Goal: Transaction & Acquisition: Purchase product/service

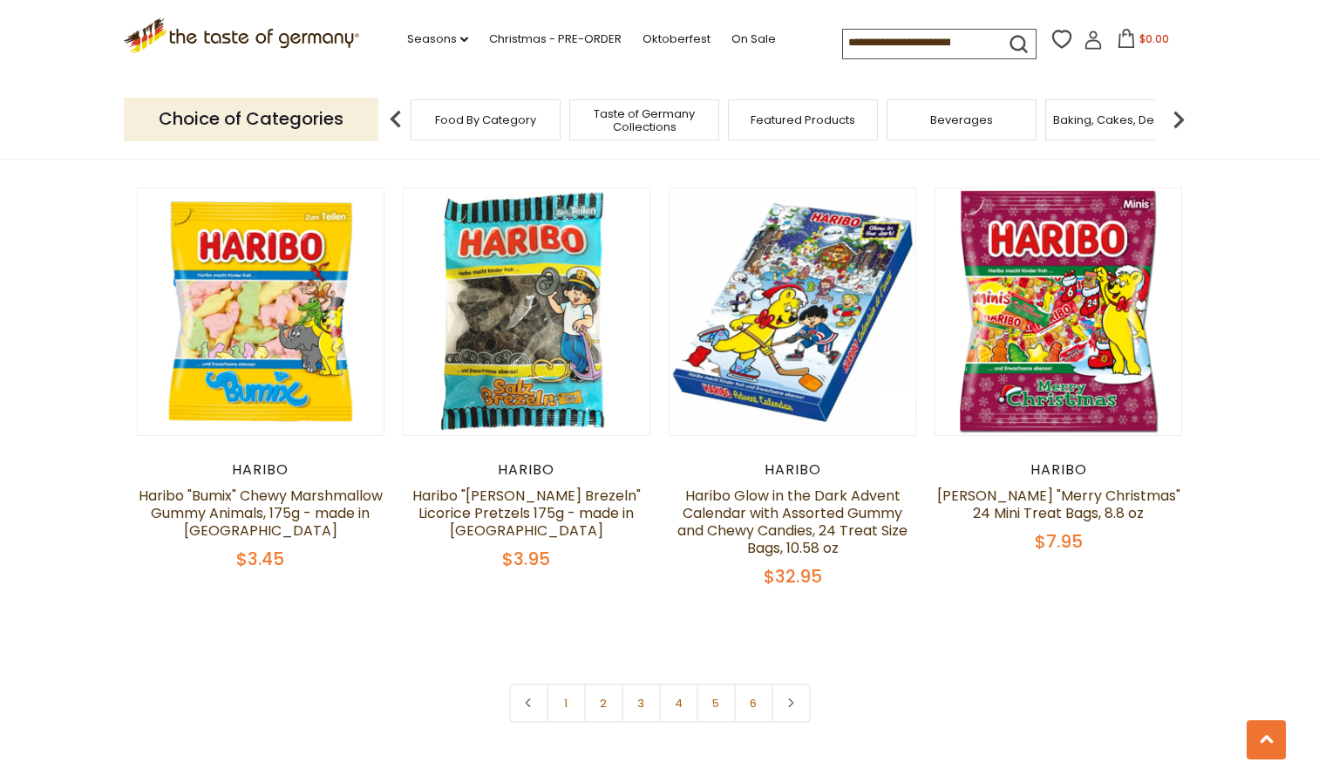
scroll to position [3569, 0]
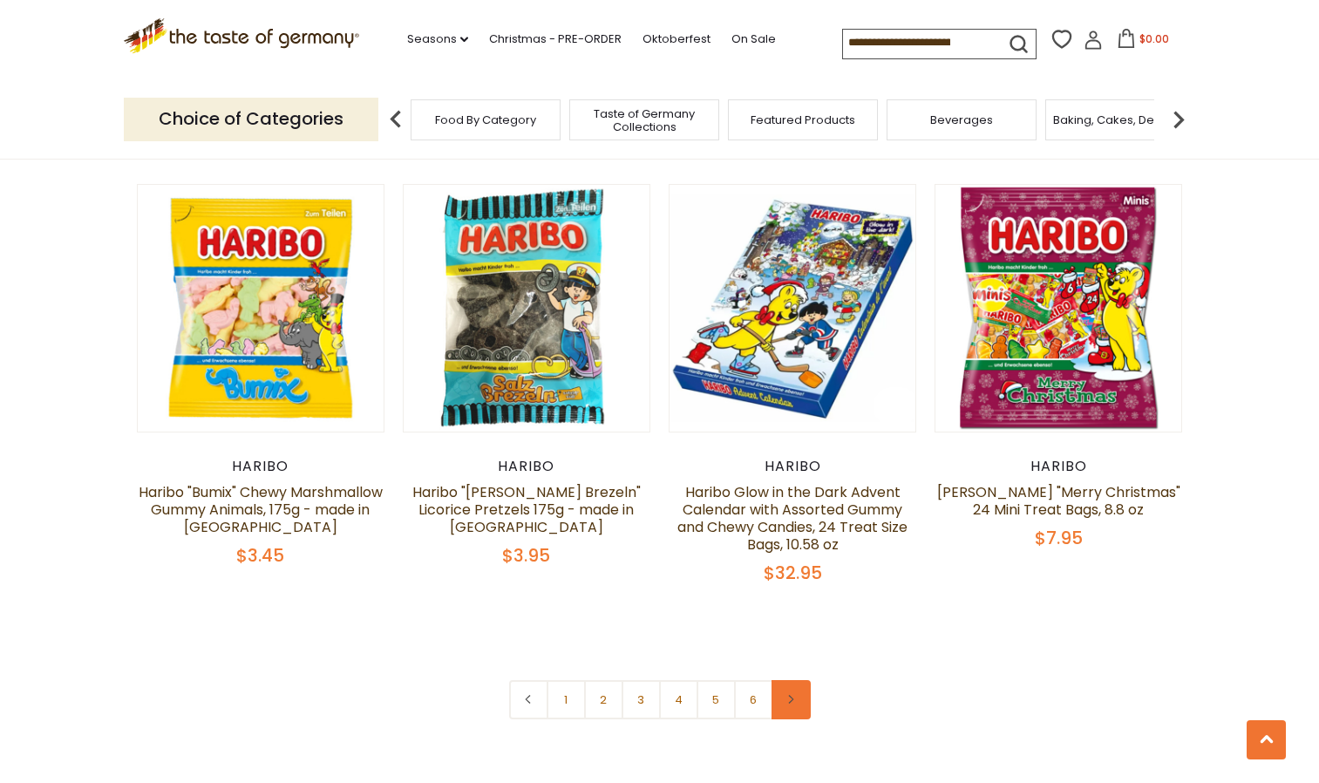
click at [788, 695] on icon at bounding box center [791, 699] width 10 height 9
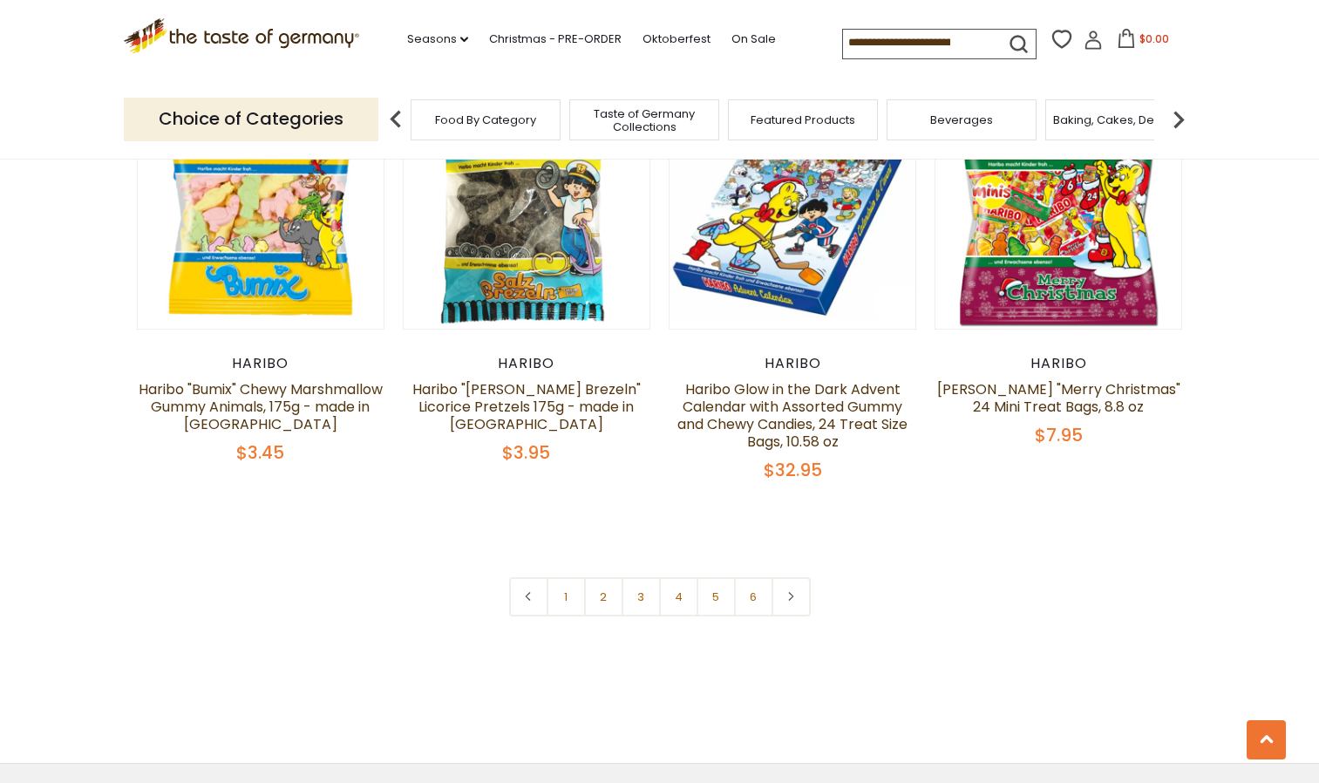
scroll to position [3678, 0]
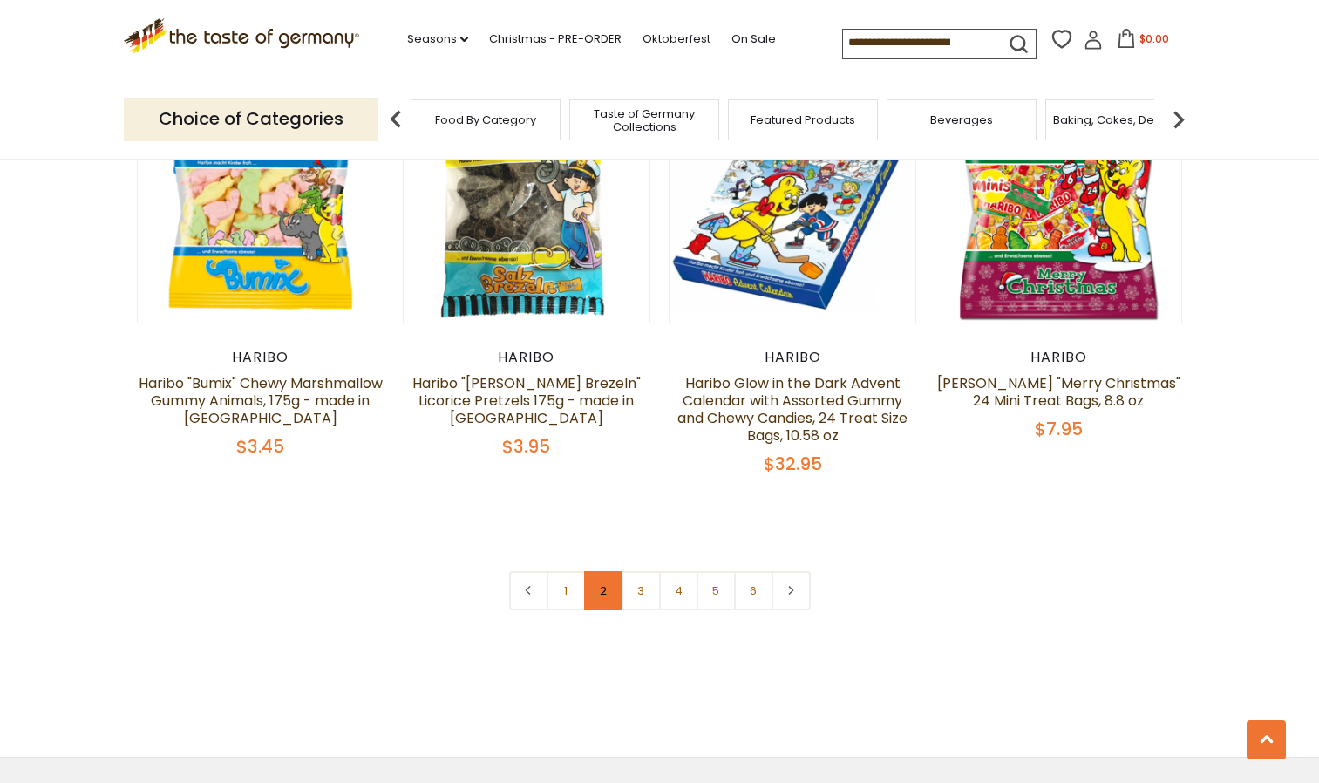
click at [602, 571] on link "2" at bounding box center [603, 590] width 39 height 39
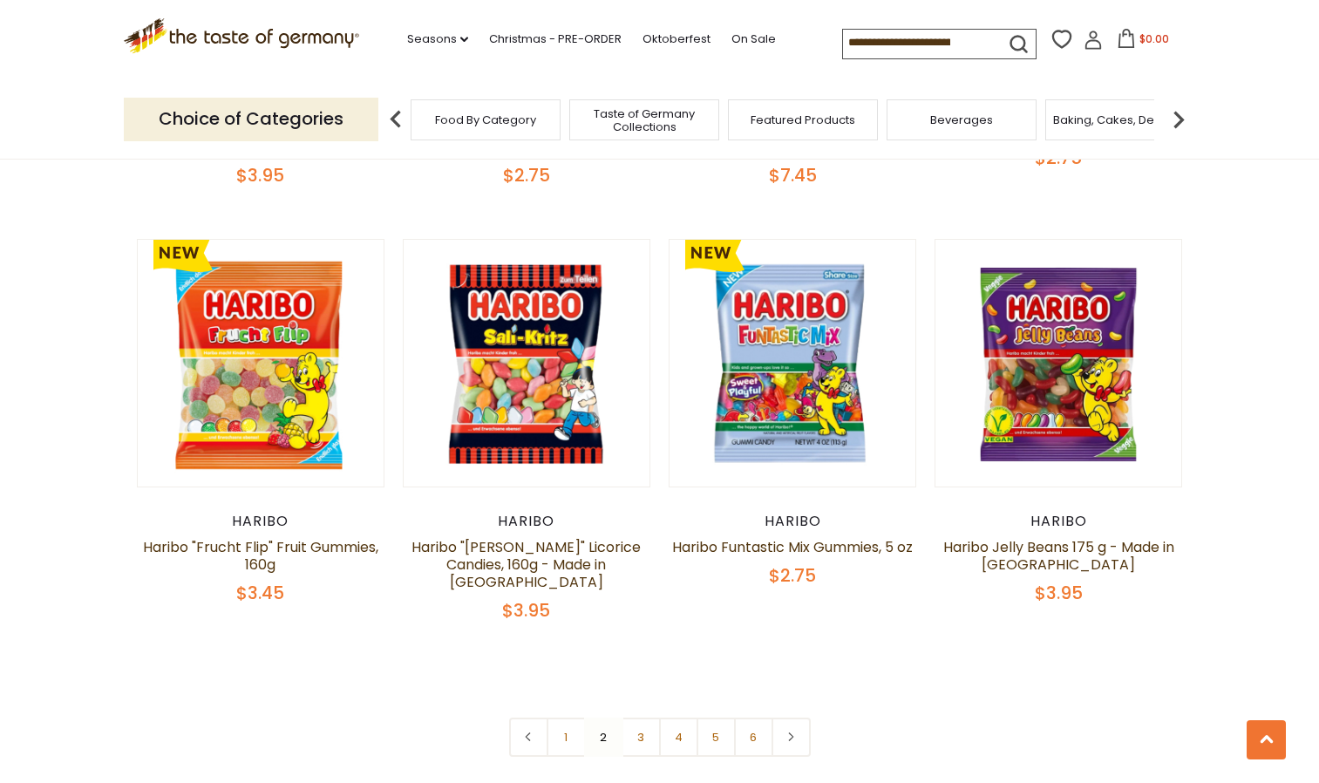
scroll to position [3613, 0]
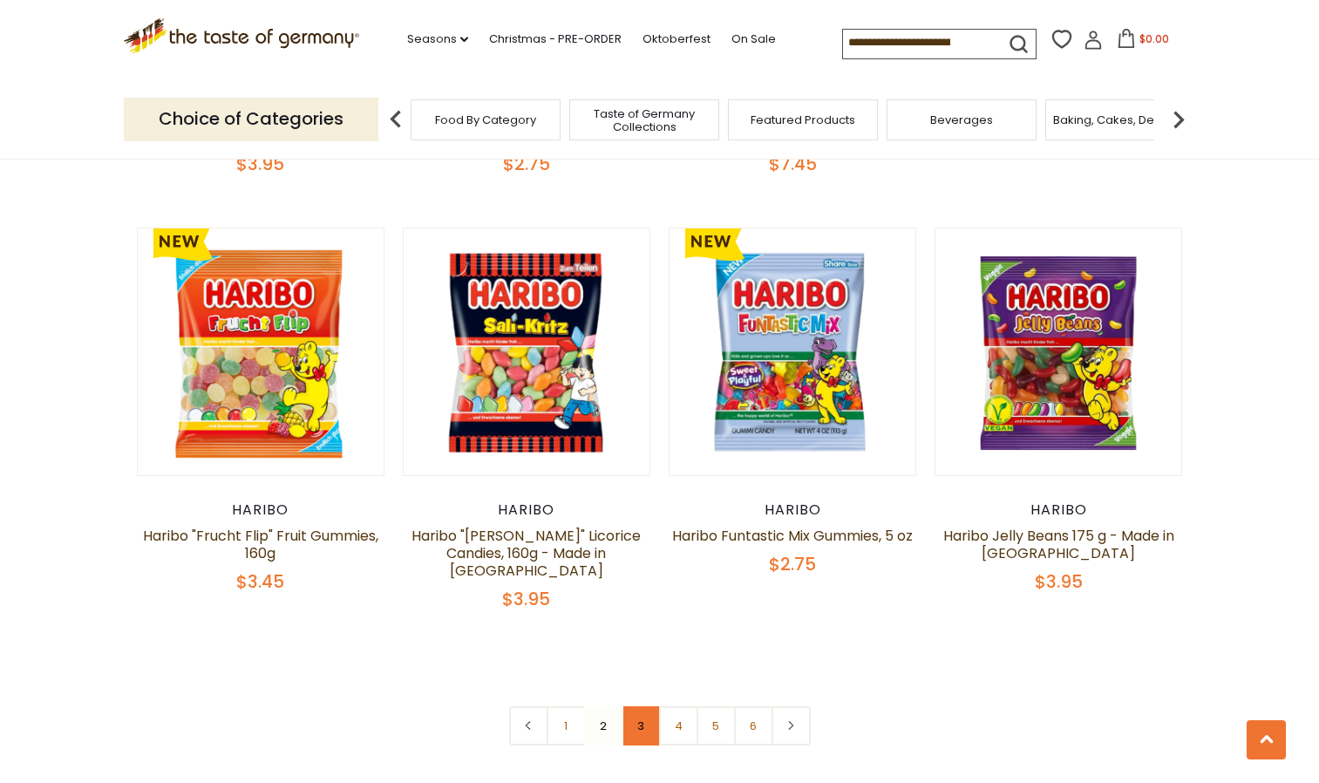
click at [642, 706] on link "3" at bounding box center [641, 725] width 39 height 39
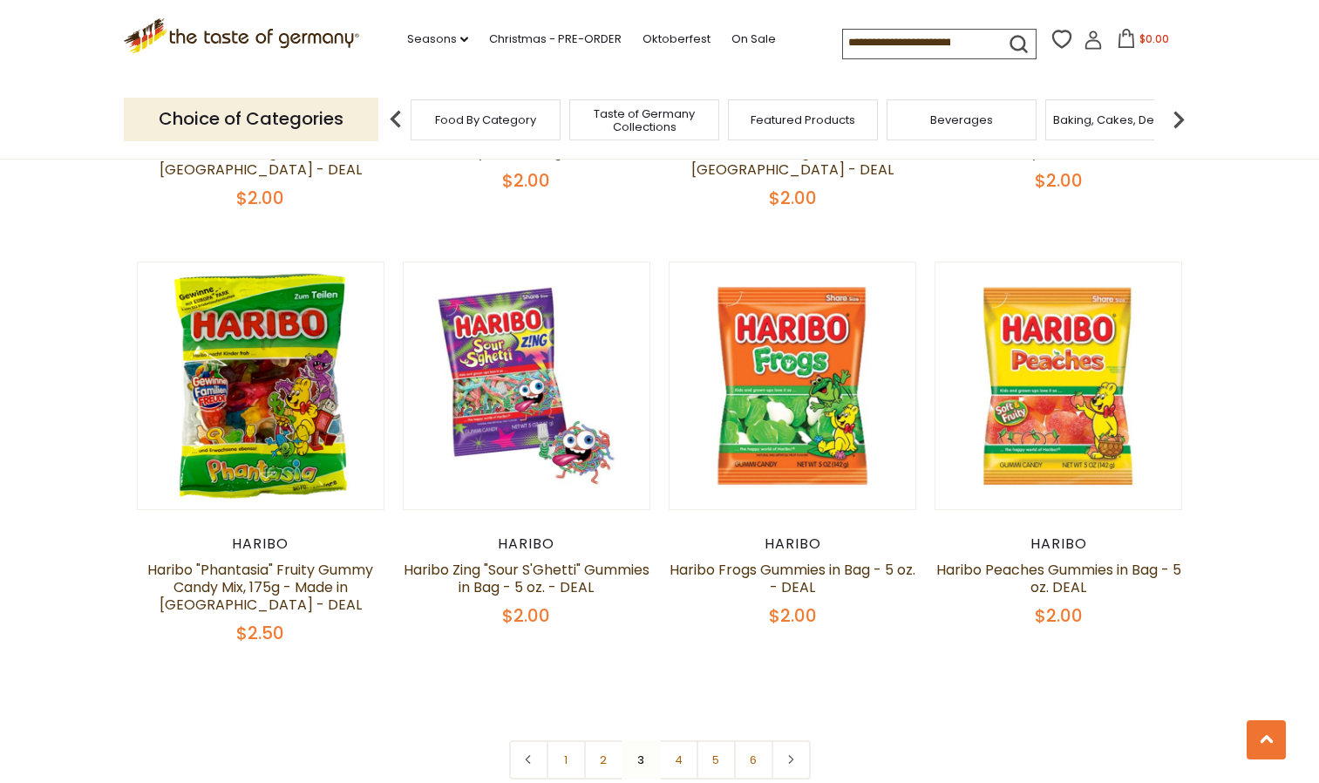
scroll to position [3562, 0]
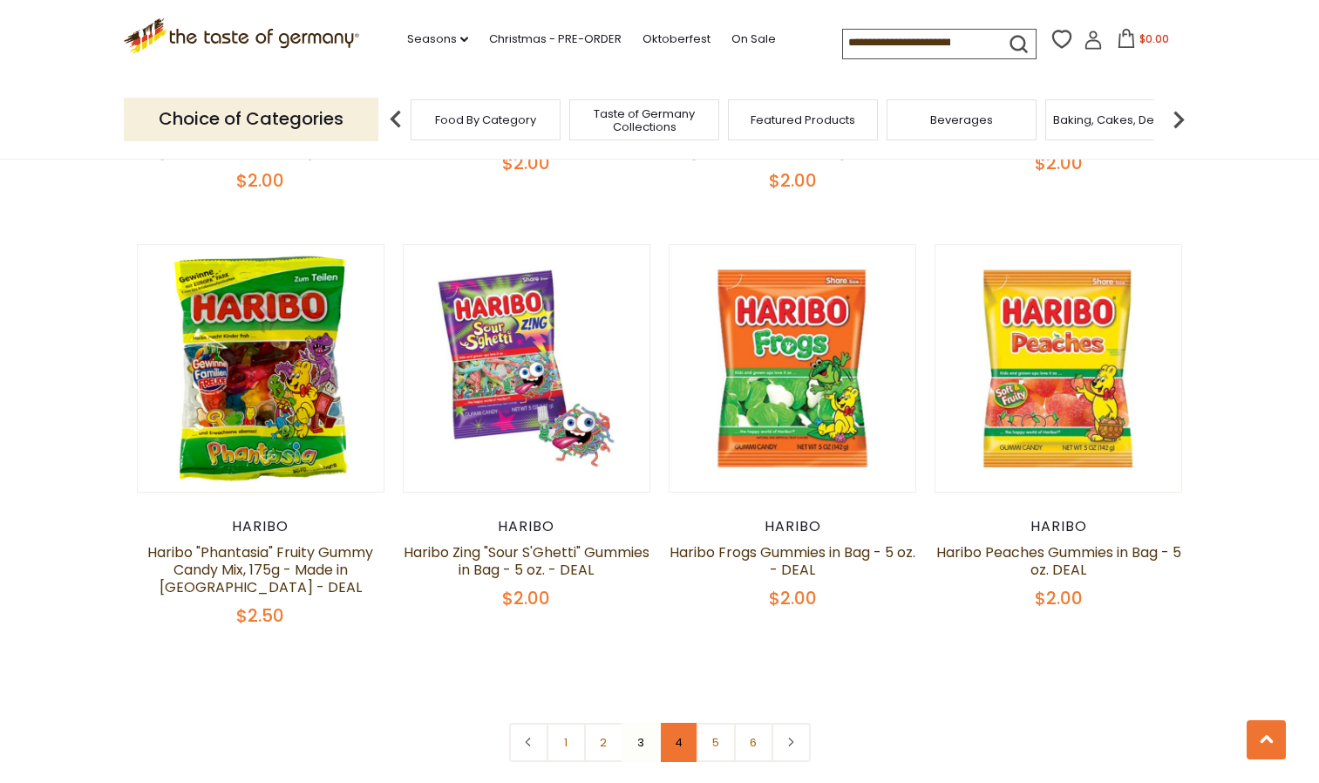
click at [685, 723] on link "4" at bounding box center [678, 742] width 39 height 39
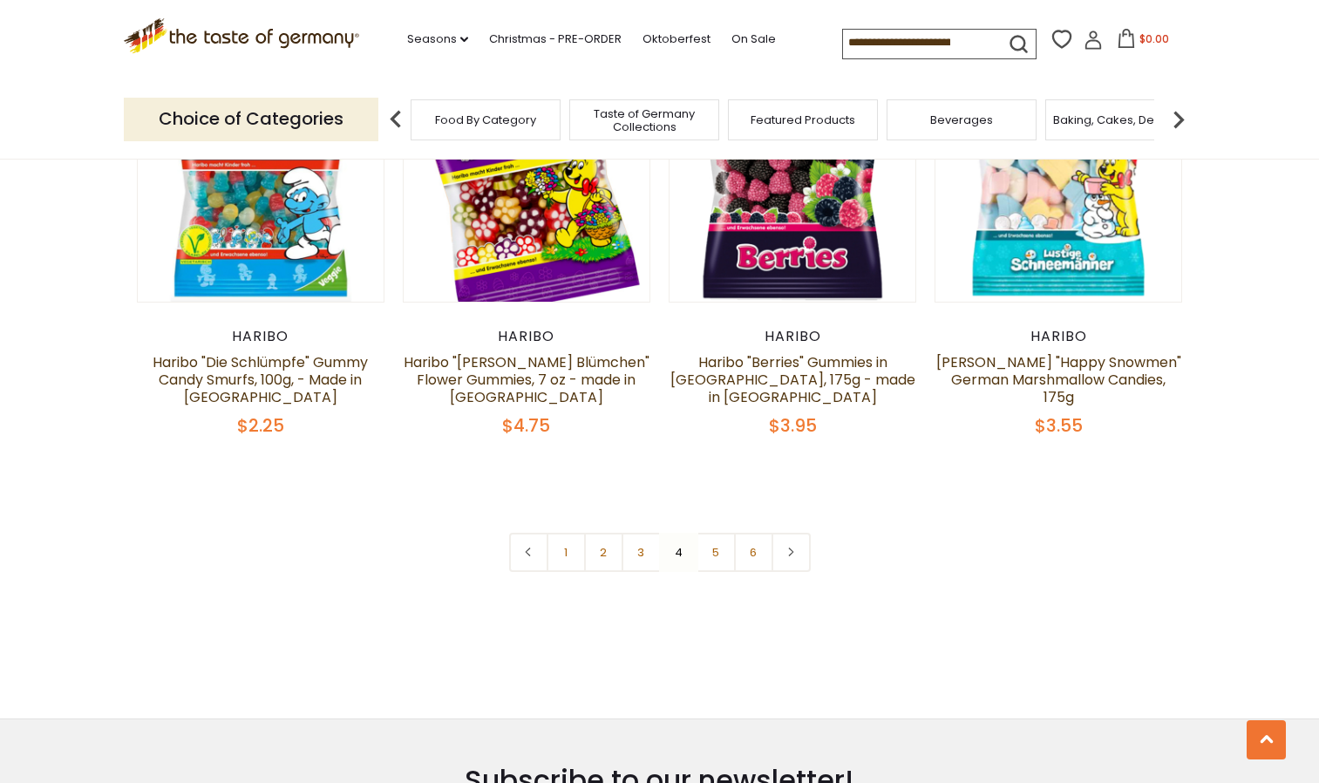
scroll to position [3770, 0]
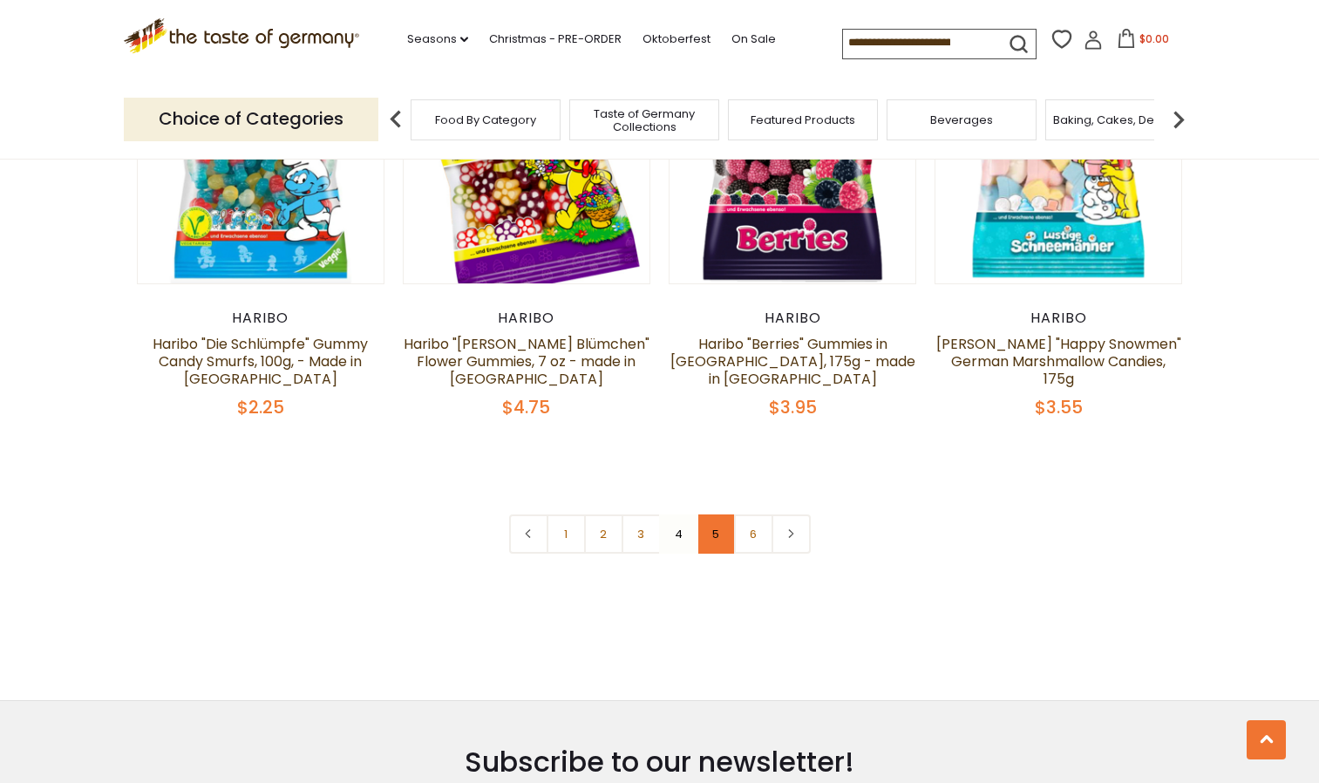
click at [713, 515] on link "5" at bounding box center [716, 534] width 39 height 39
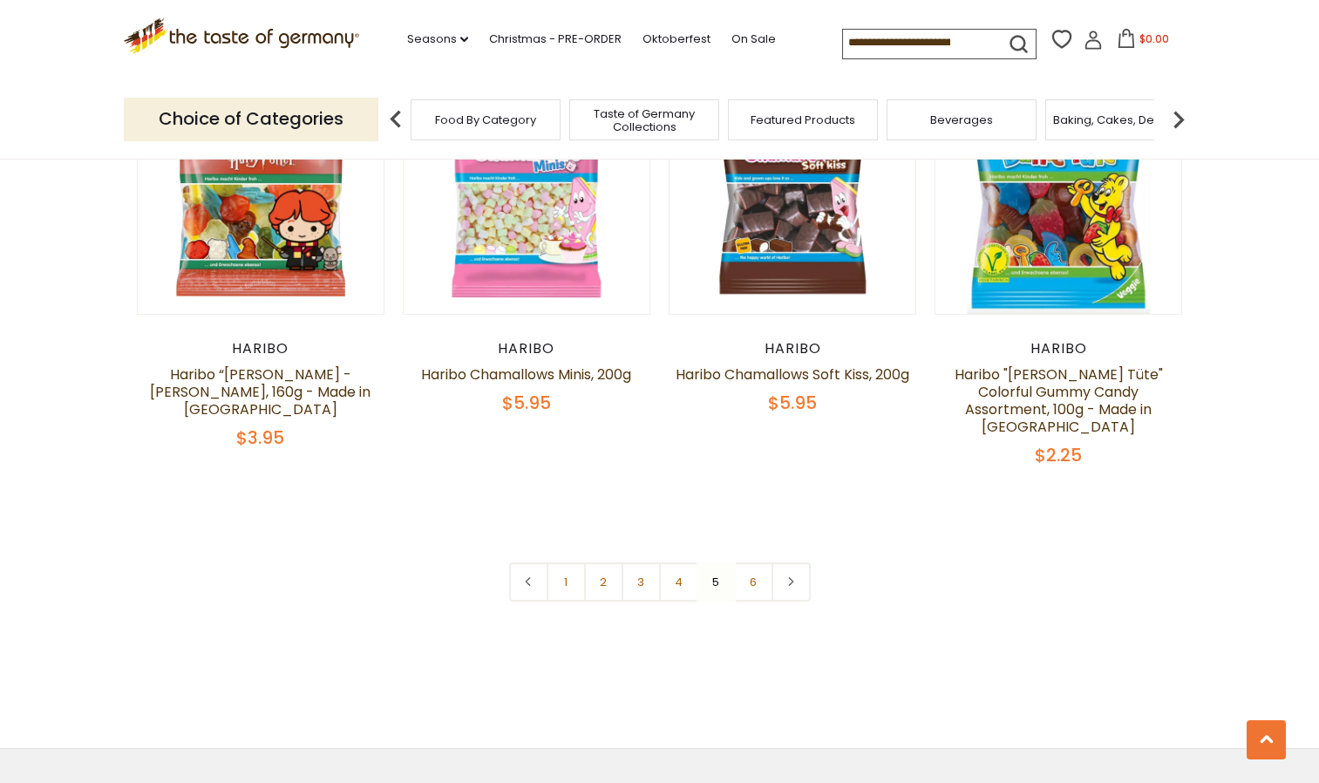
scroll to position [3782, 0]
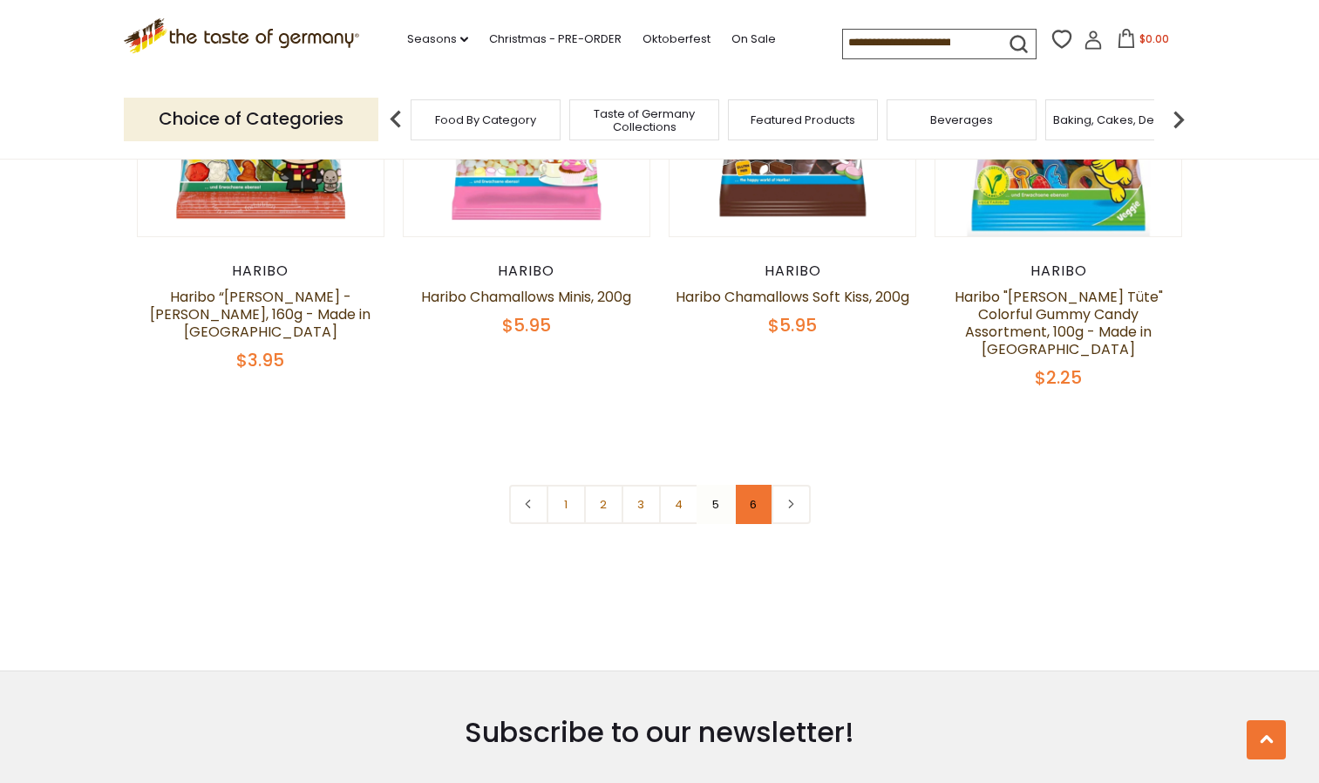
click at [752, 485] on link "6" at bounding box center [753, 504] width 39 height 39
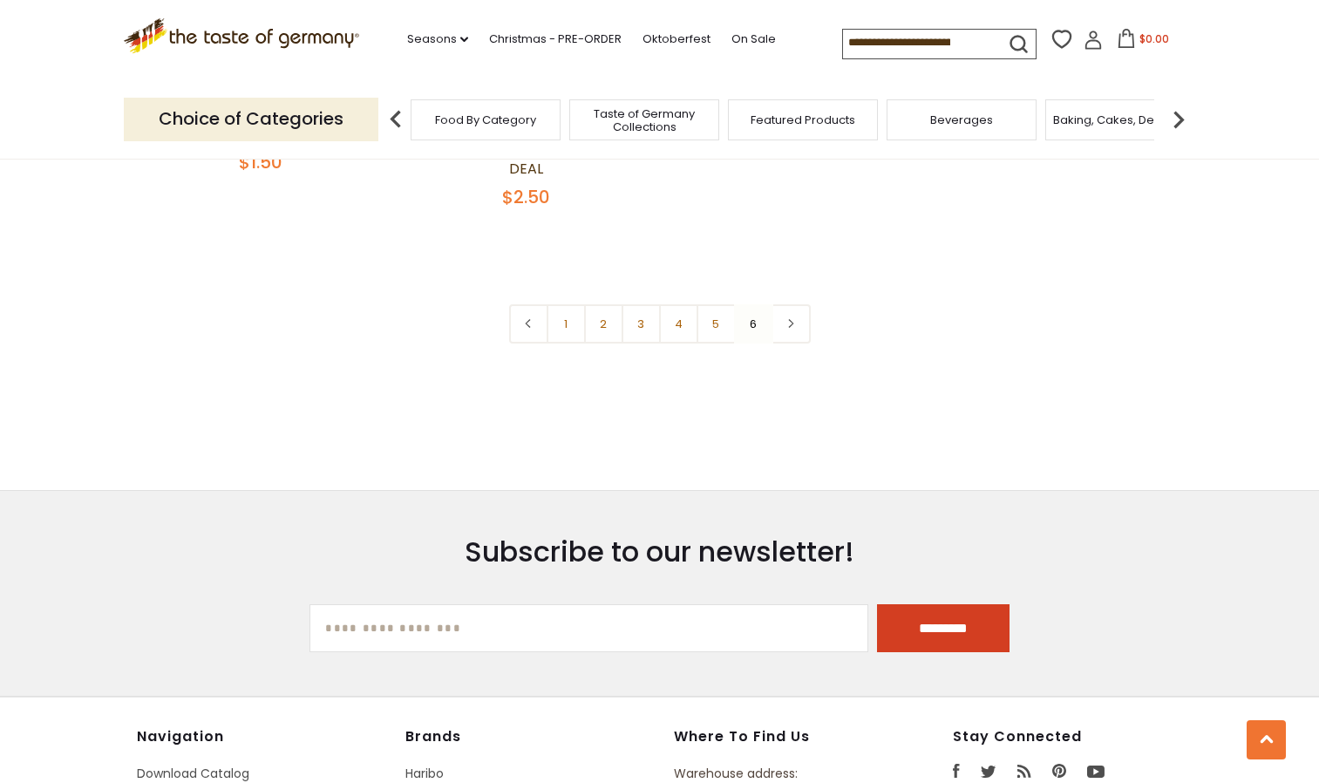
scroll to position [968, 0]
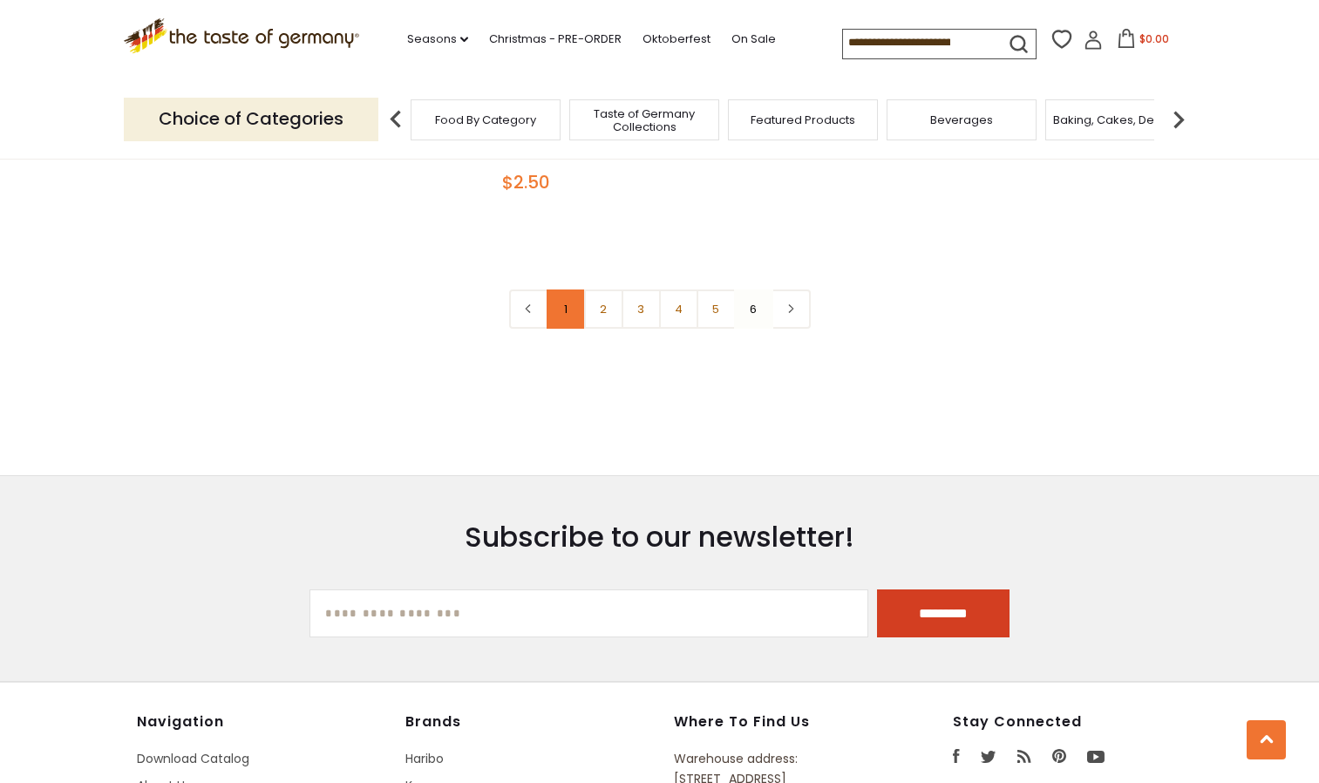
click at [572, 290] on link "1" at bounding box center [566, 309] width 39 height 39
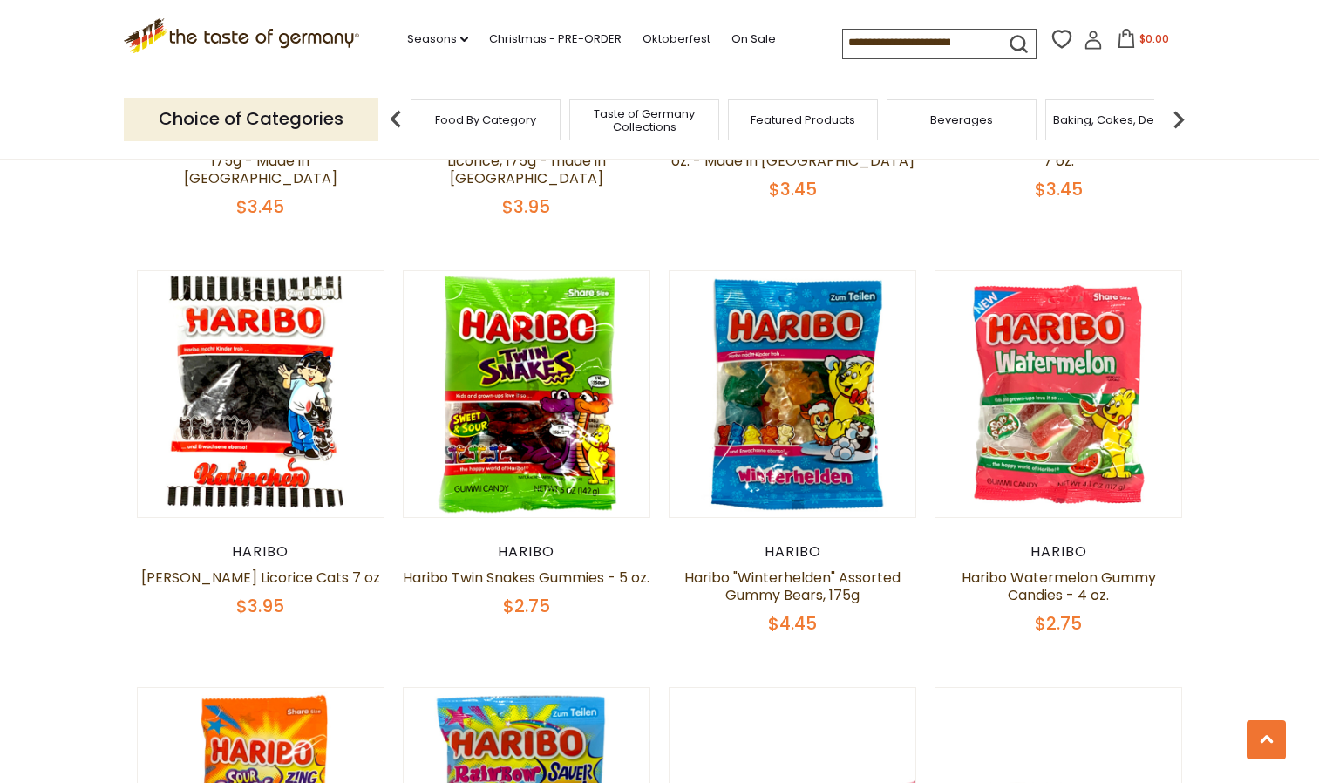
scroll to position [3583, 0]
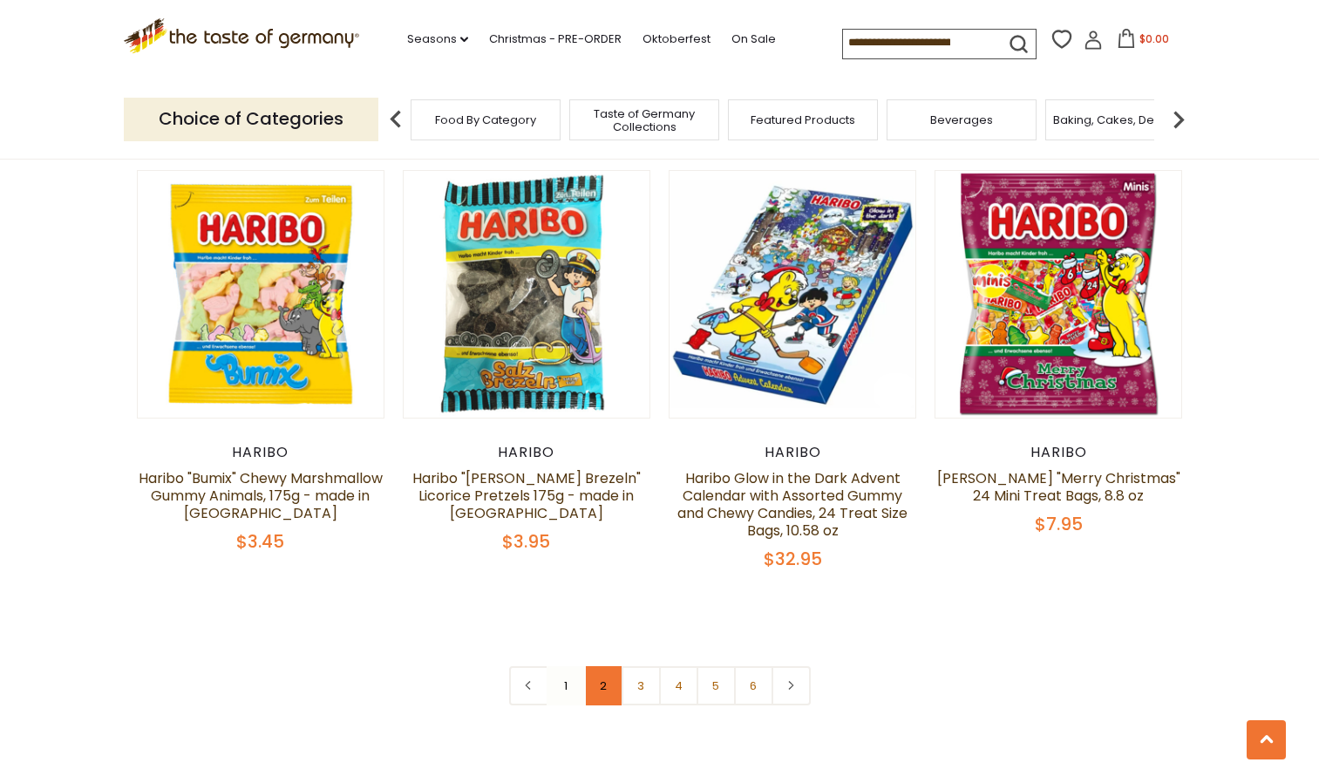
click at [600, 666] on link "2" at bounding box center [603, 685] width 39 height 39
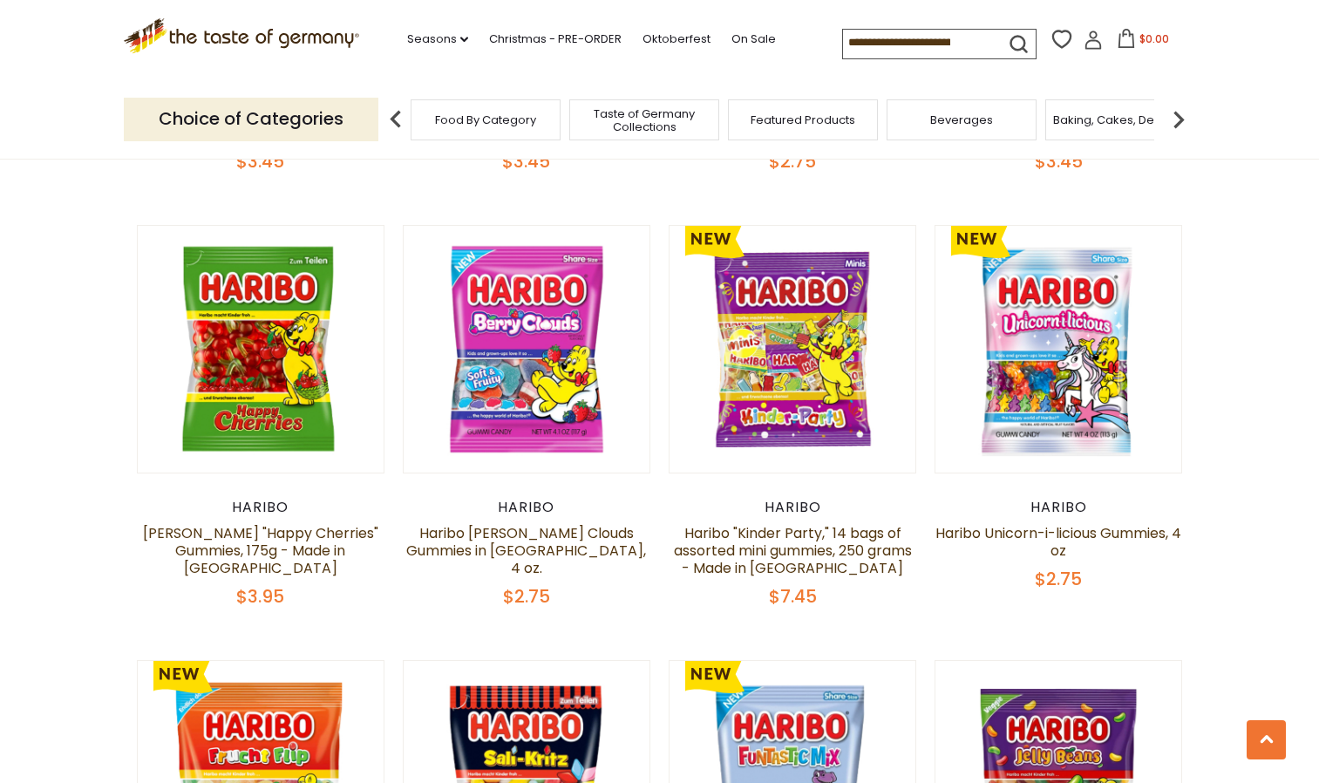
scroll to position [3092, 0]
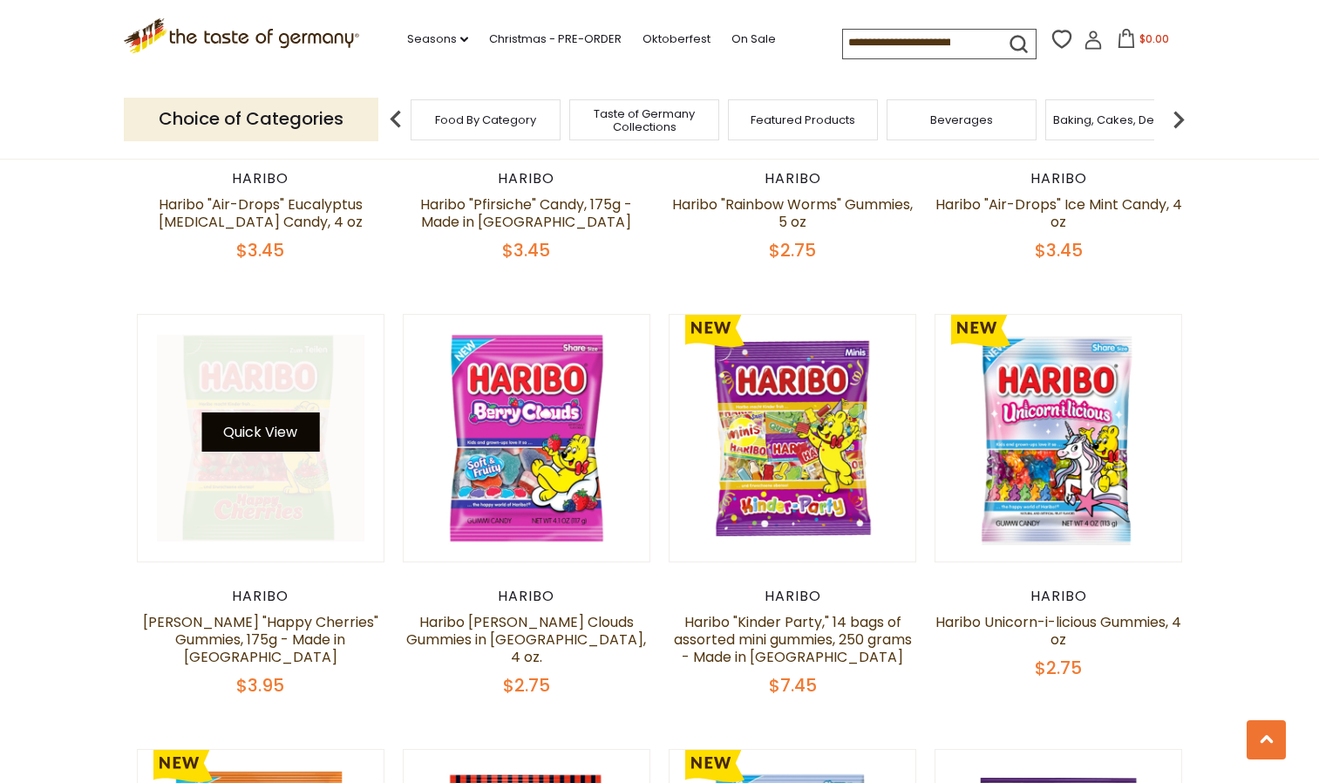
click at [281, 413] on button "Quick View" at bounding box center [260, 432] width 118 height 39
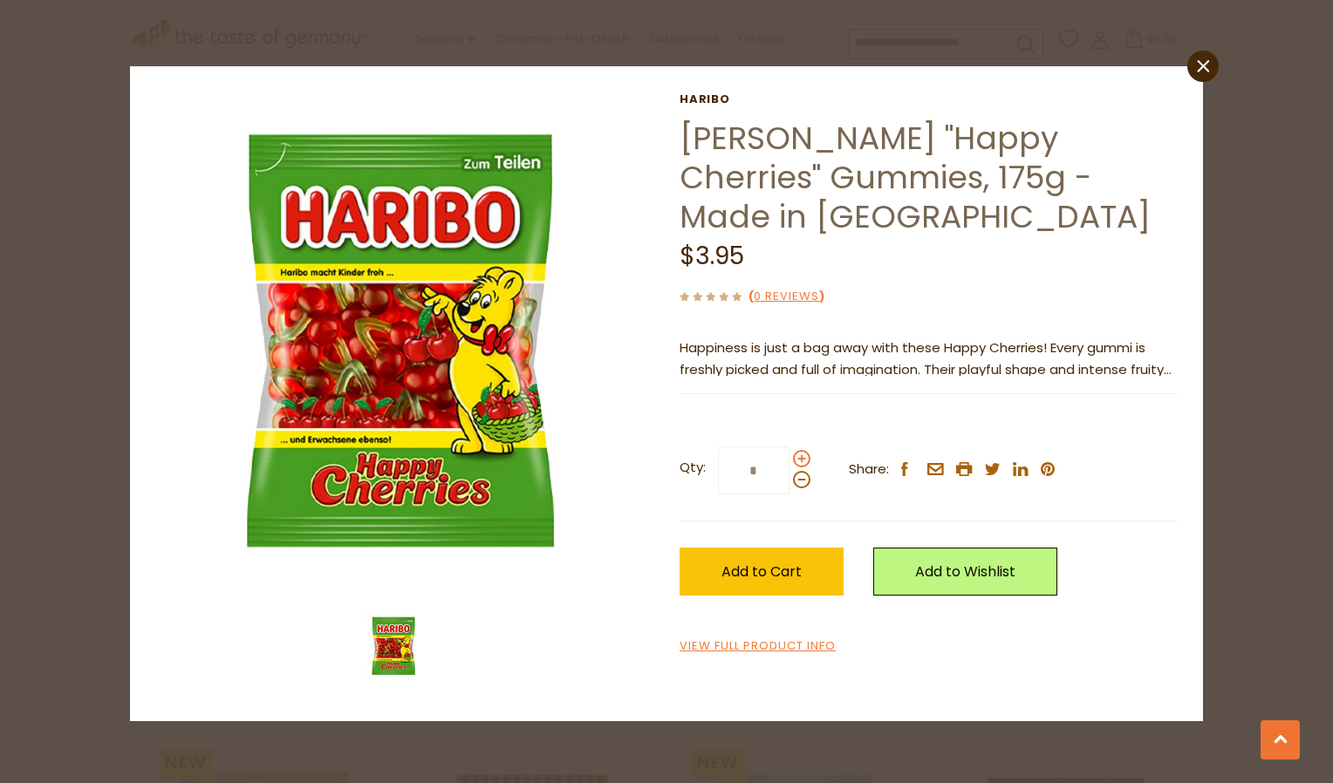
click at [802, 456] on span at bounding box center [801, 458] width 17 height 17
click at [789, 456] on input "*" at bounding box center [754, 471] width 72 height 48
click at [802, 456] on span at bounding box center [801, 458] width 17 height 17
click at [789, 456] on input "*" at bounding box center [754, 471] width 72 height 48
type input "*"
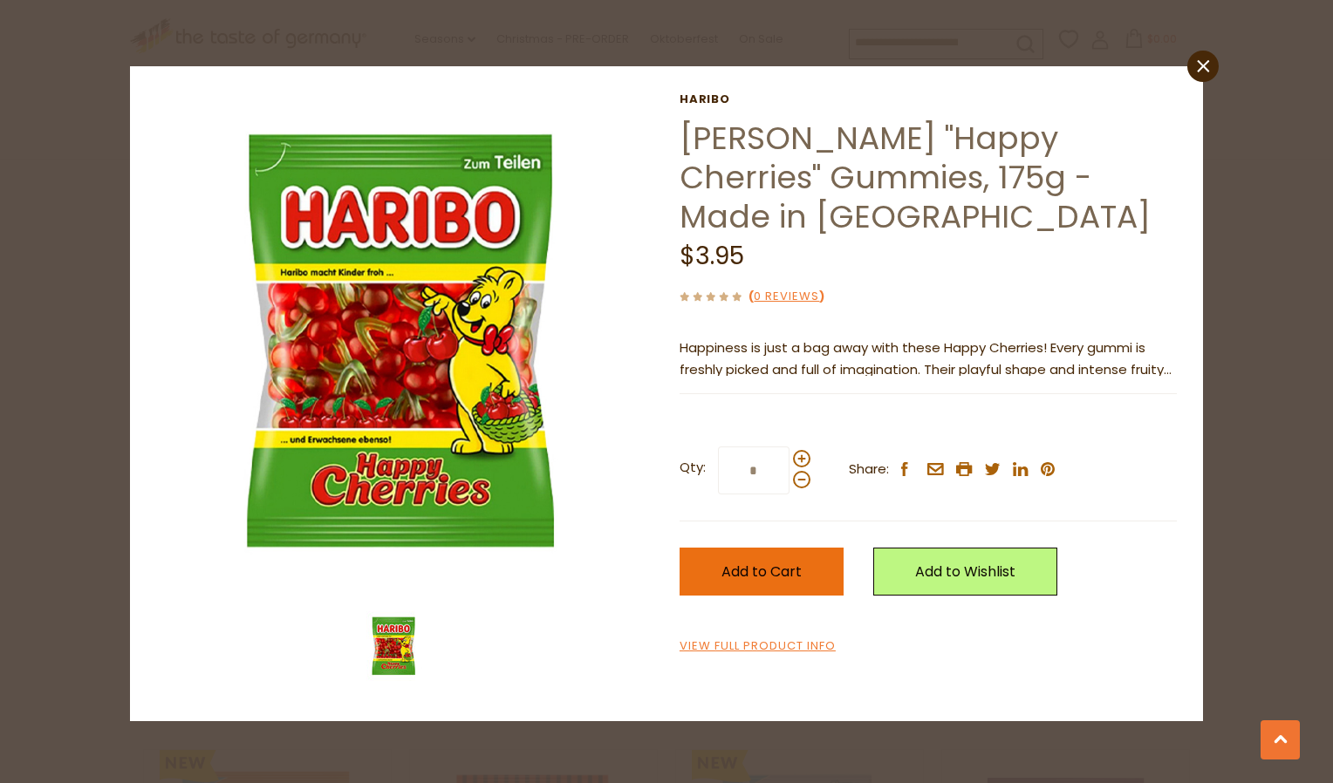
click at [765, 569] on span "Add to Cart" at bounding box center [761, 572] width 80 height 20
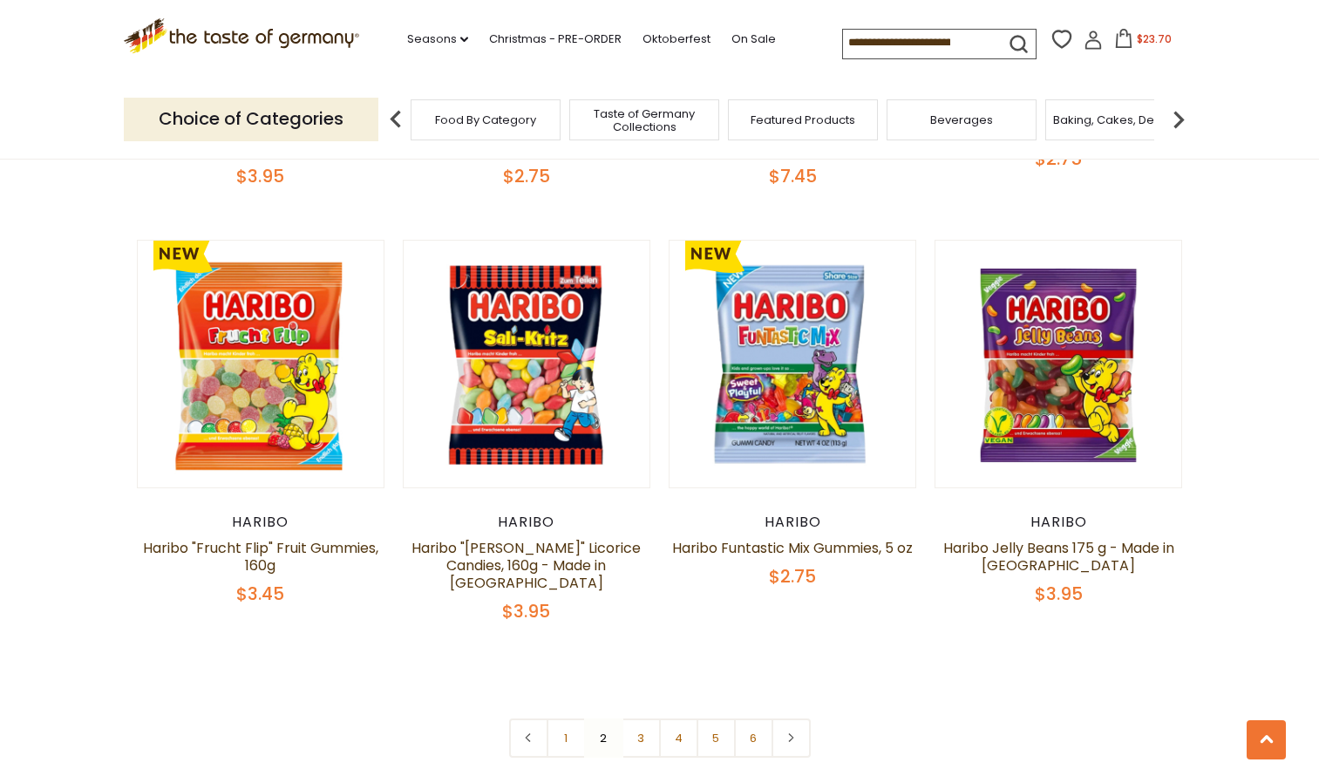
scroll to position [3607, 0]
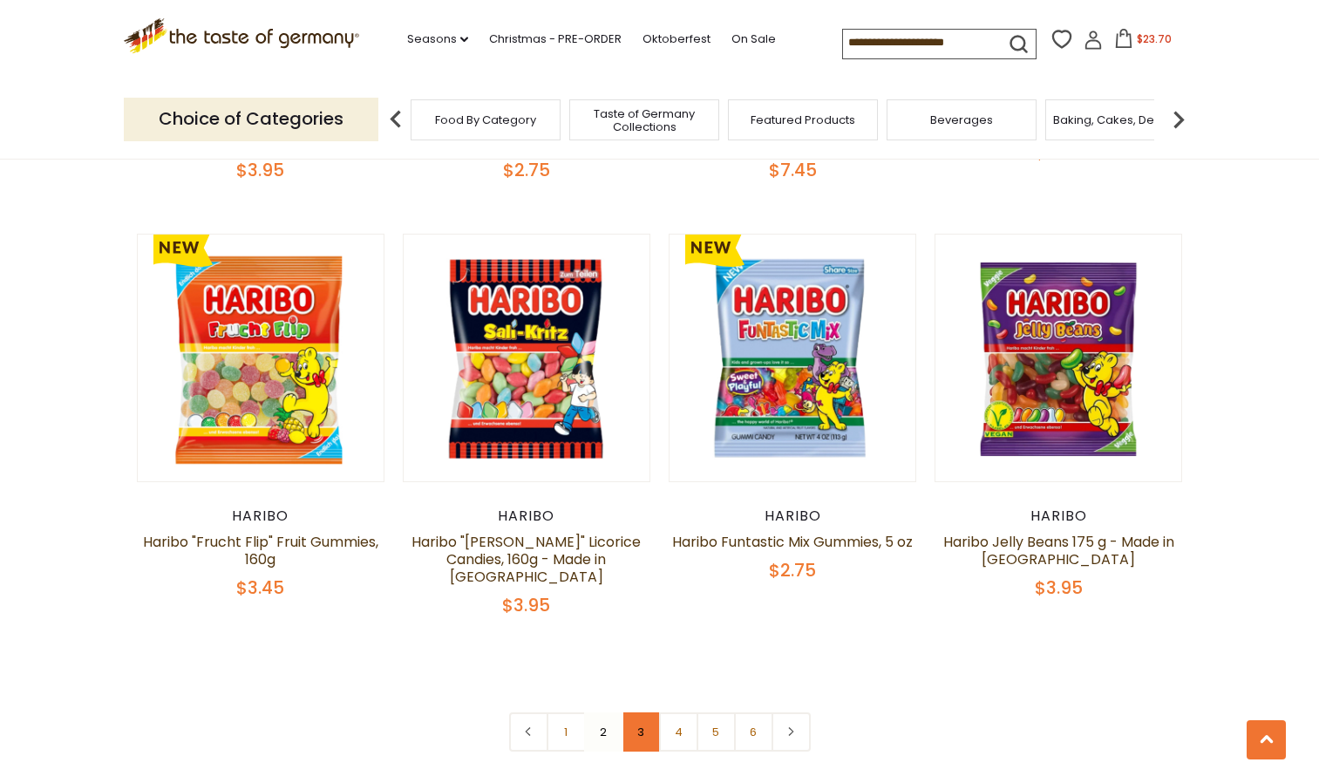
click at [644, 713] on link "3" at bounding box center [641, 732] width 39 height 39
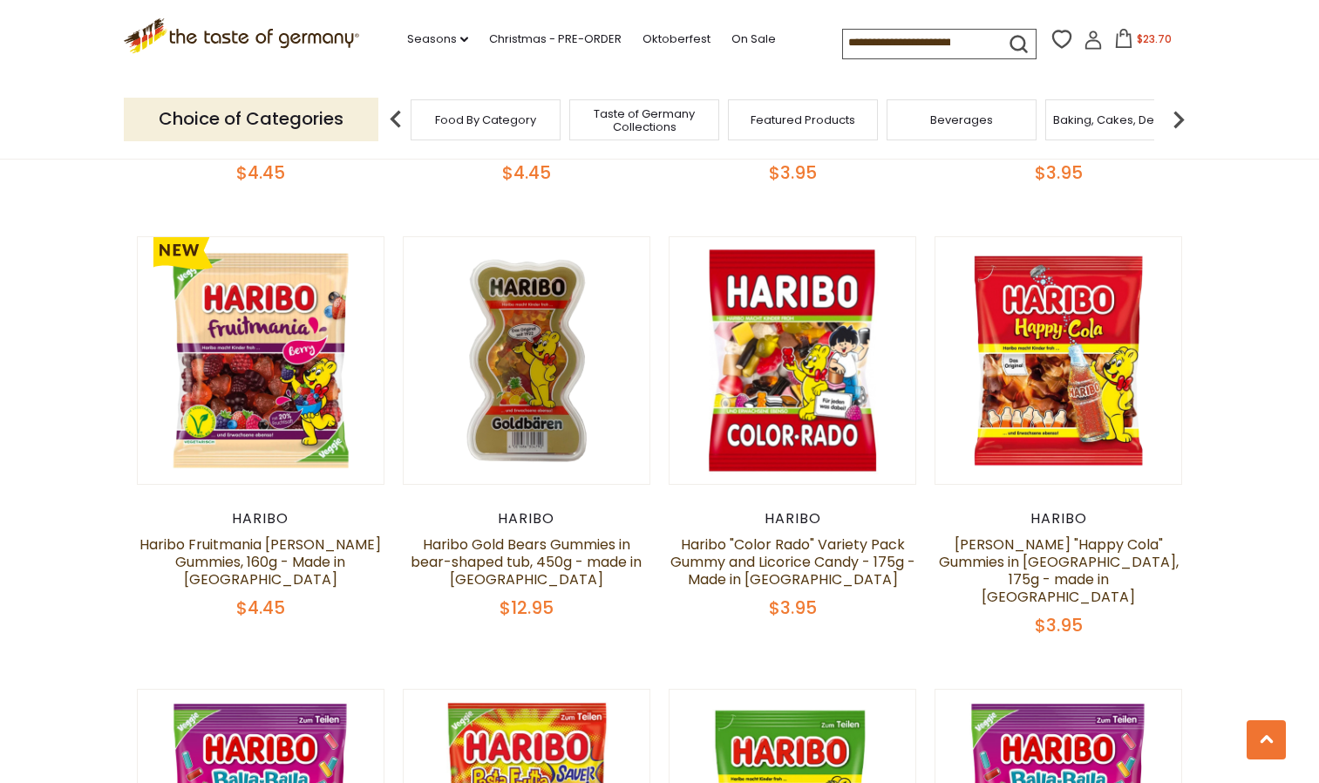
scroll to position [1395, 0]
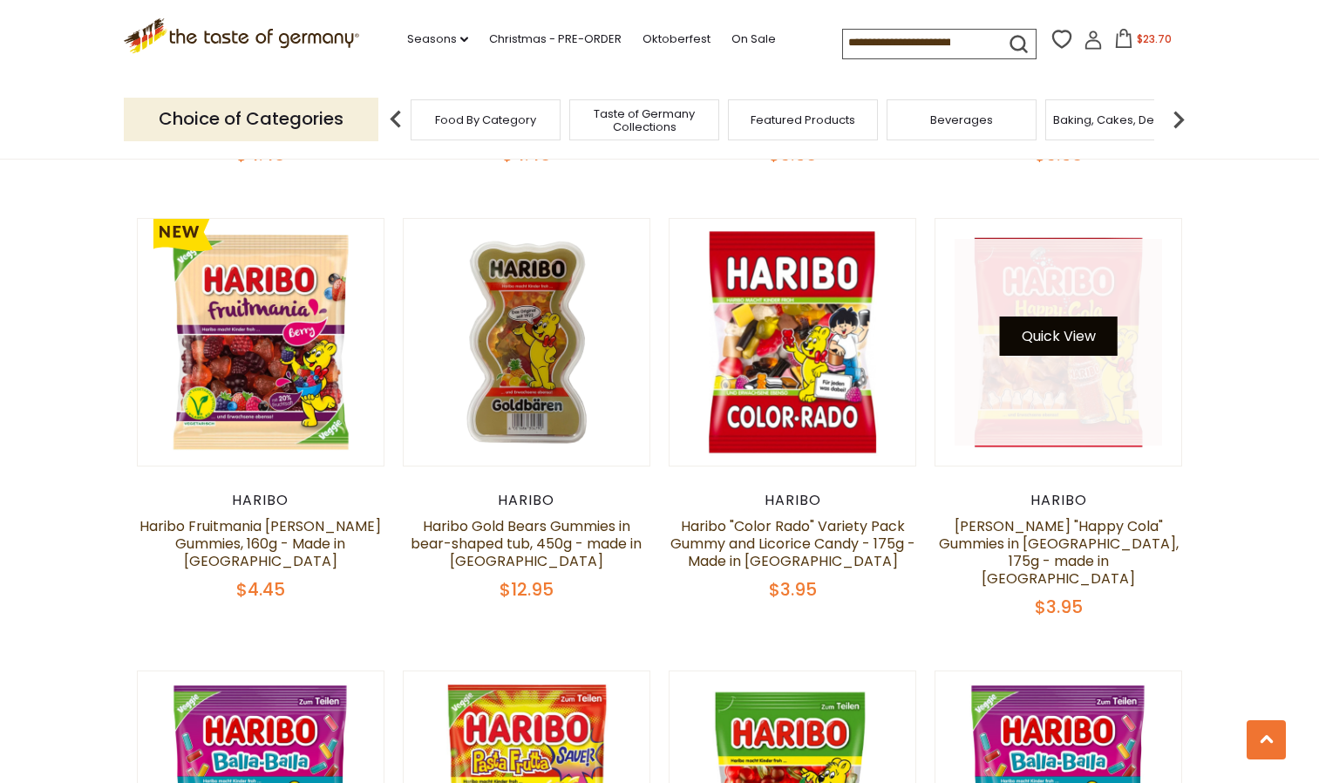
click at [1074, 317] on button "Quick View" at bounding box center [1059, 336] width 118 height 39
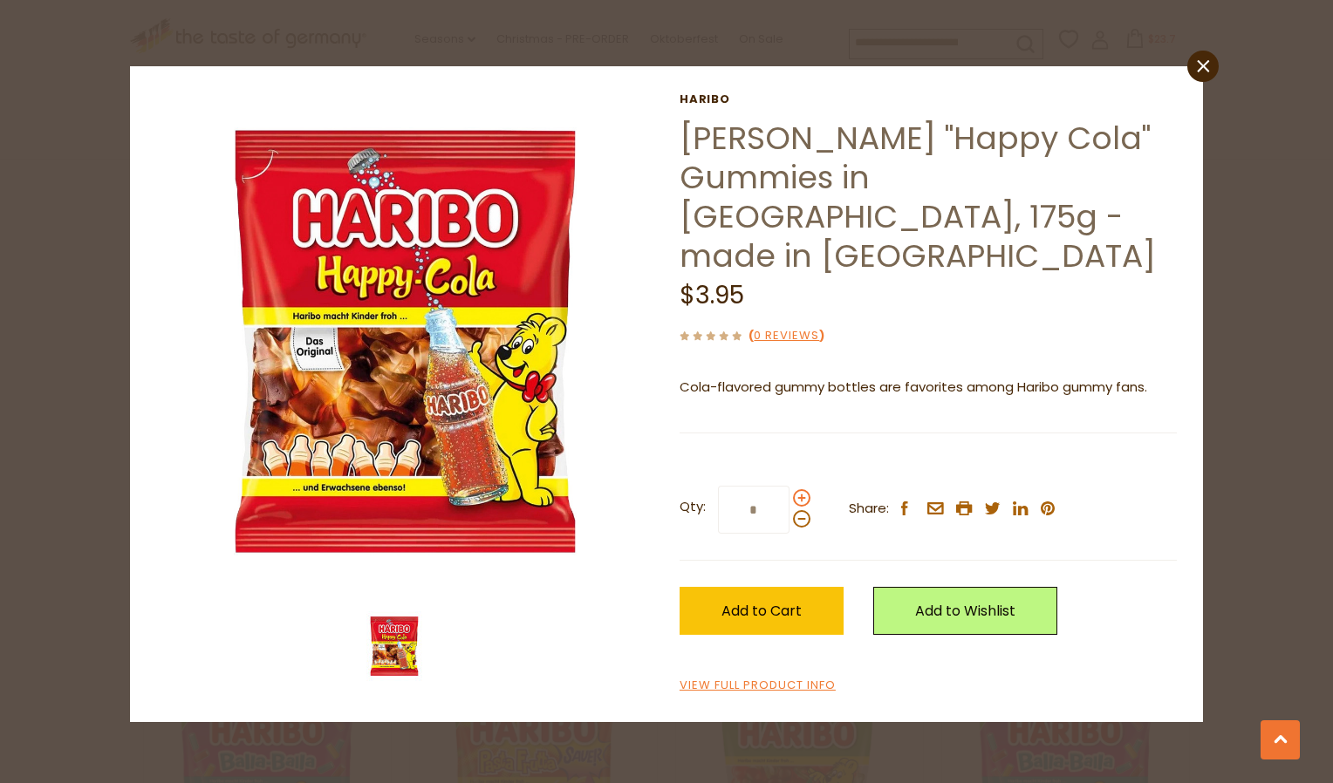
click at [800, 489] on span at bounding box center [801, 497] width 17 height 17
click at [789, 486] on input "*" at bounding box center [754, 510] width 72 height 48
click at [800, 489] on span at bounding box center [801, 497] width 17 height 17
click at [789, 486] on input "*" at bounding box center [754, 510] width 72 height 48
type input "*"
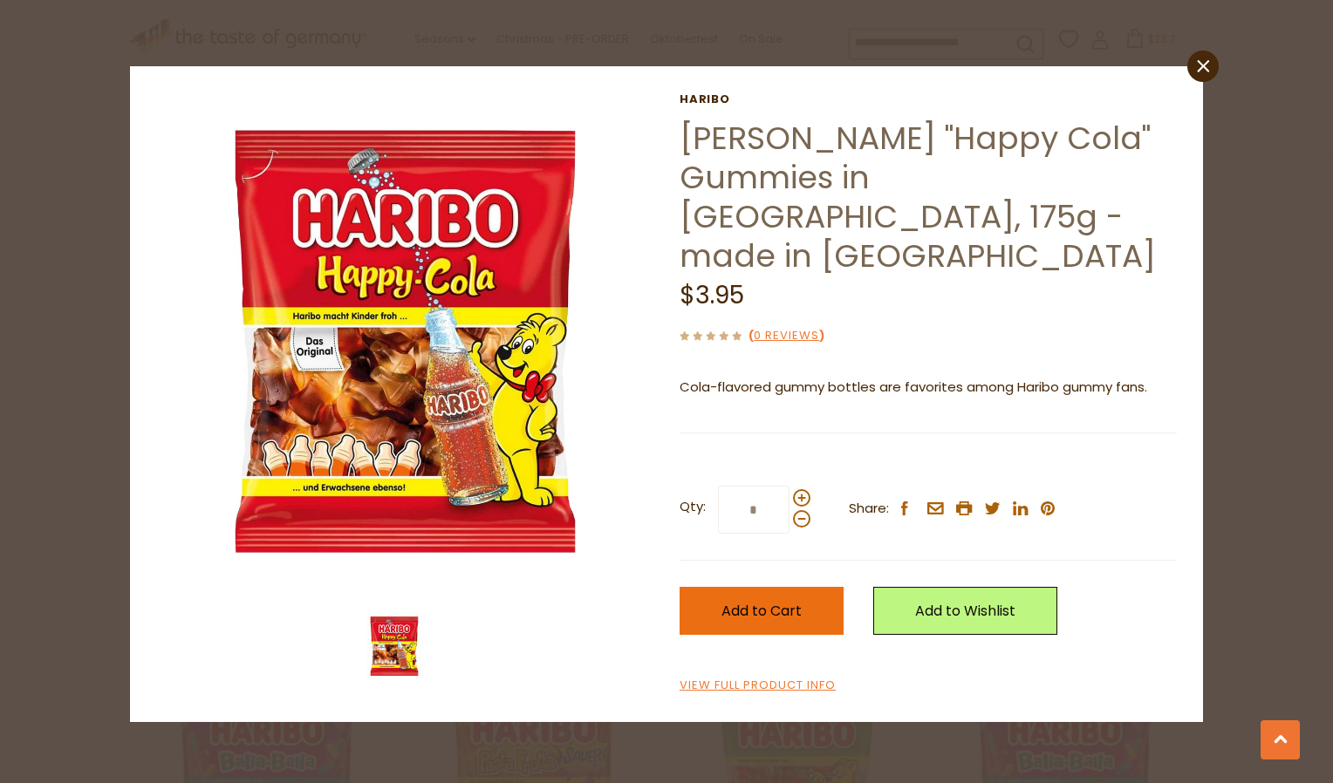
click at [760, 587] on button "Add to Cart" at bounding box center [761, 611] width 164 height 48
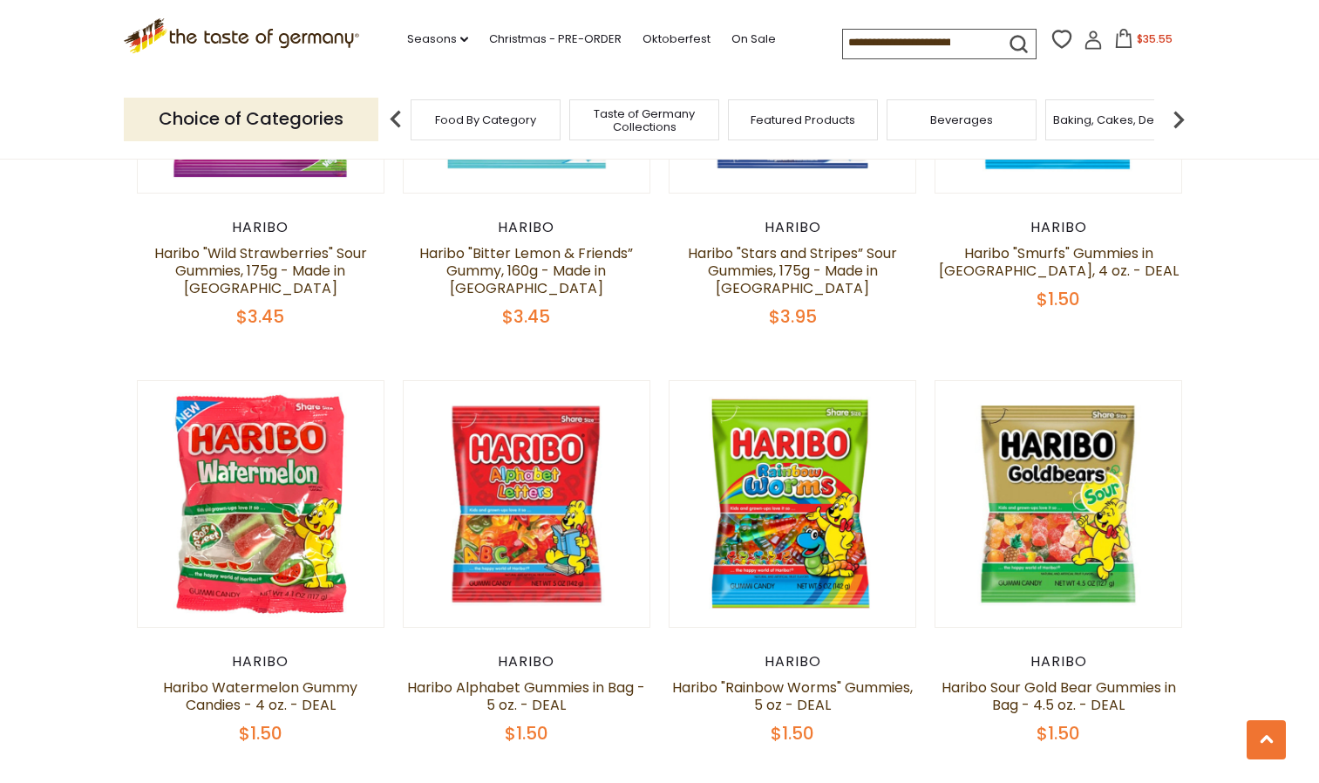
scroll to position [2580, 0]
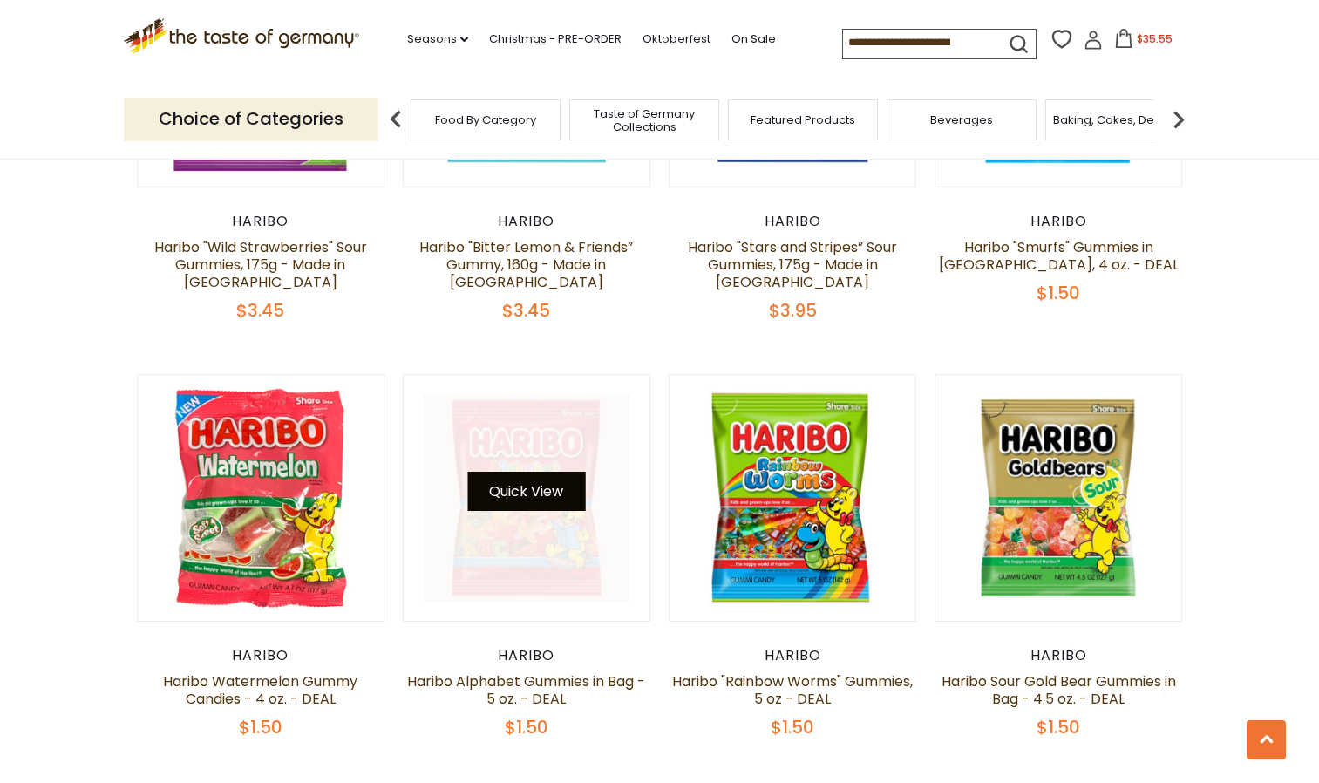
click at [539, 472] on button "Quick View" at bounding box center [526, 491] width 118 height 39
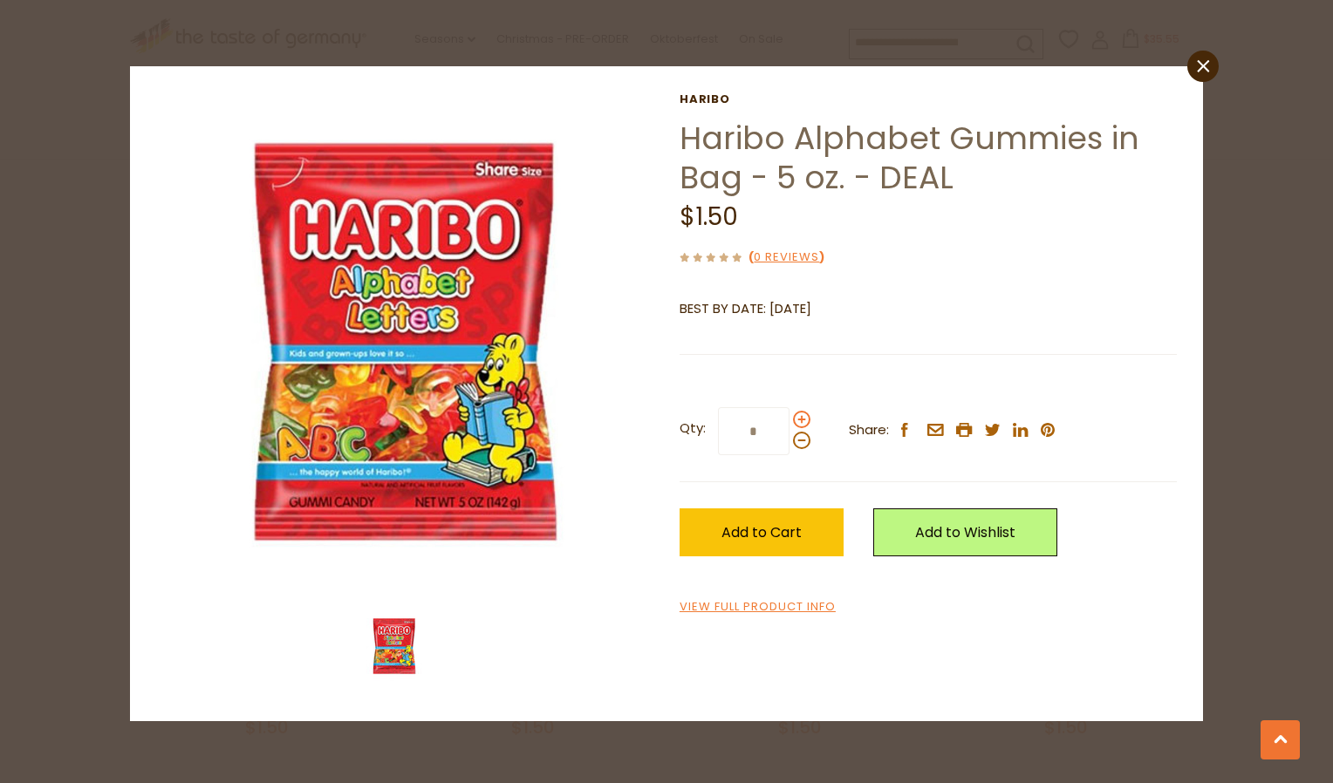
click at [801, 415] on span at bounding box center [801, 419] width 17 height 17
click at [789, 415] on input "*" at bounding box center [754, 431] width 72 height 48
type input "*"
click at [774, 517] on button "Add to Cart" at bounding box center [761, 532] width 164 height 48
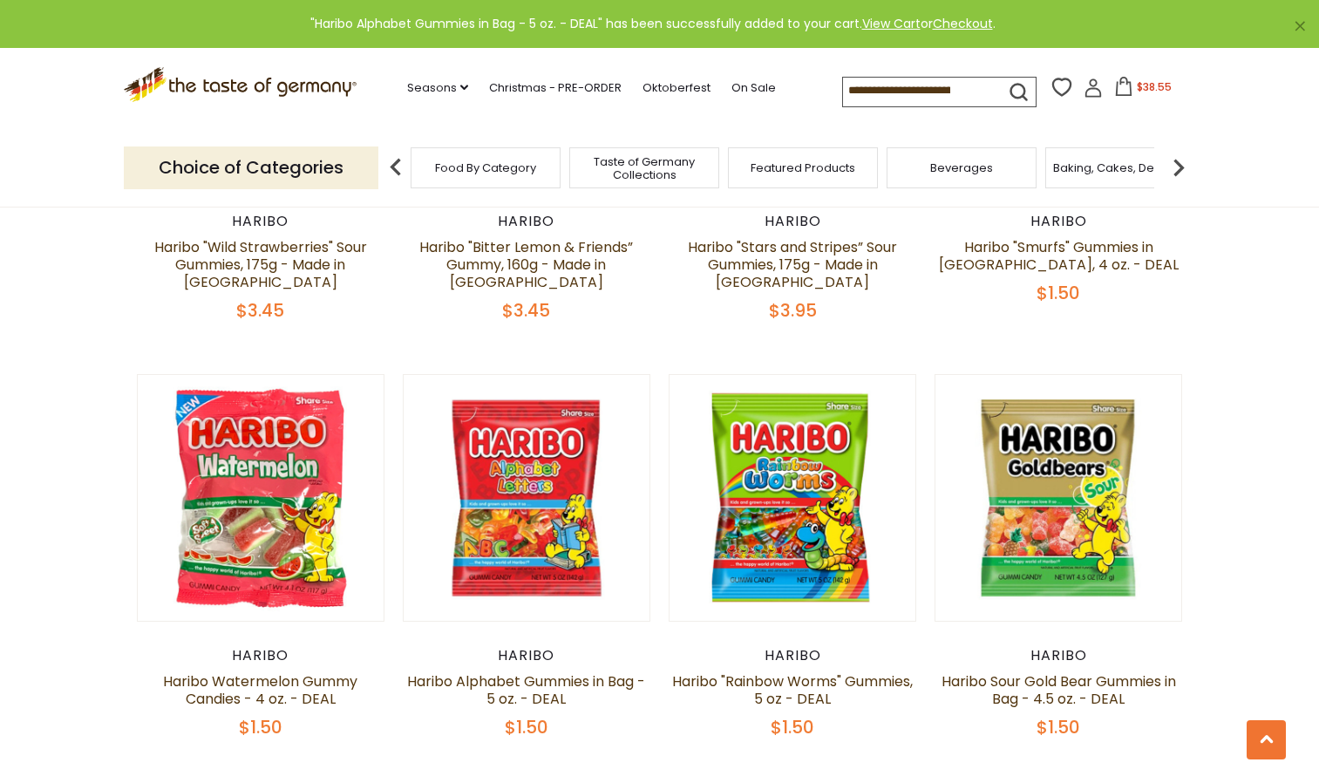
click at [1121, 95] on icon at bounding box center [1124, 86] width 19 height 19
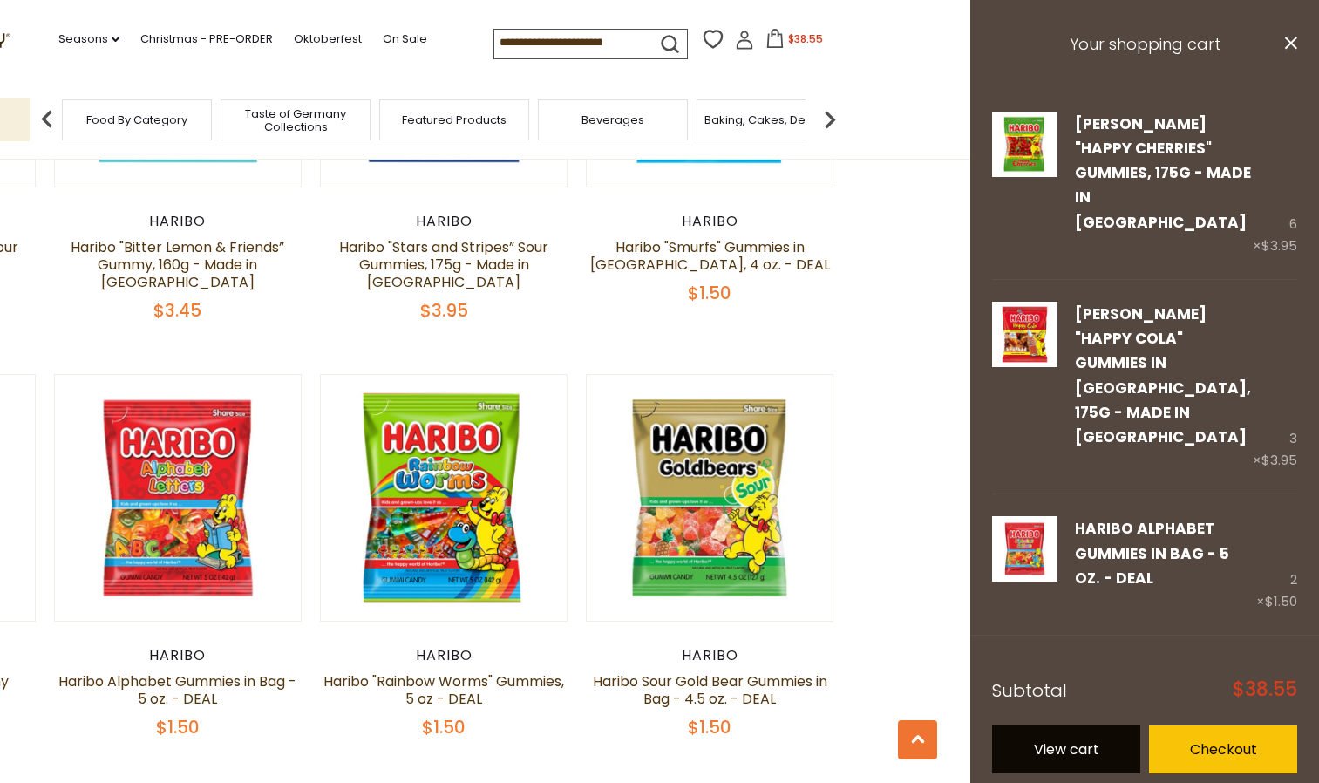
click at [1074, 726] on link "View cart" at bounding box center [1066, 750] width 148 height 48
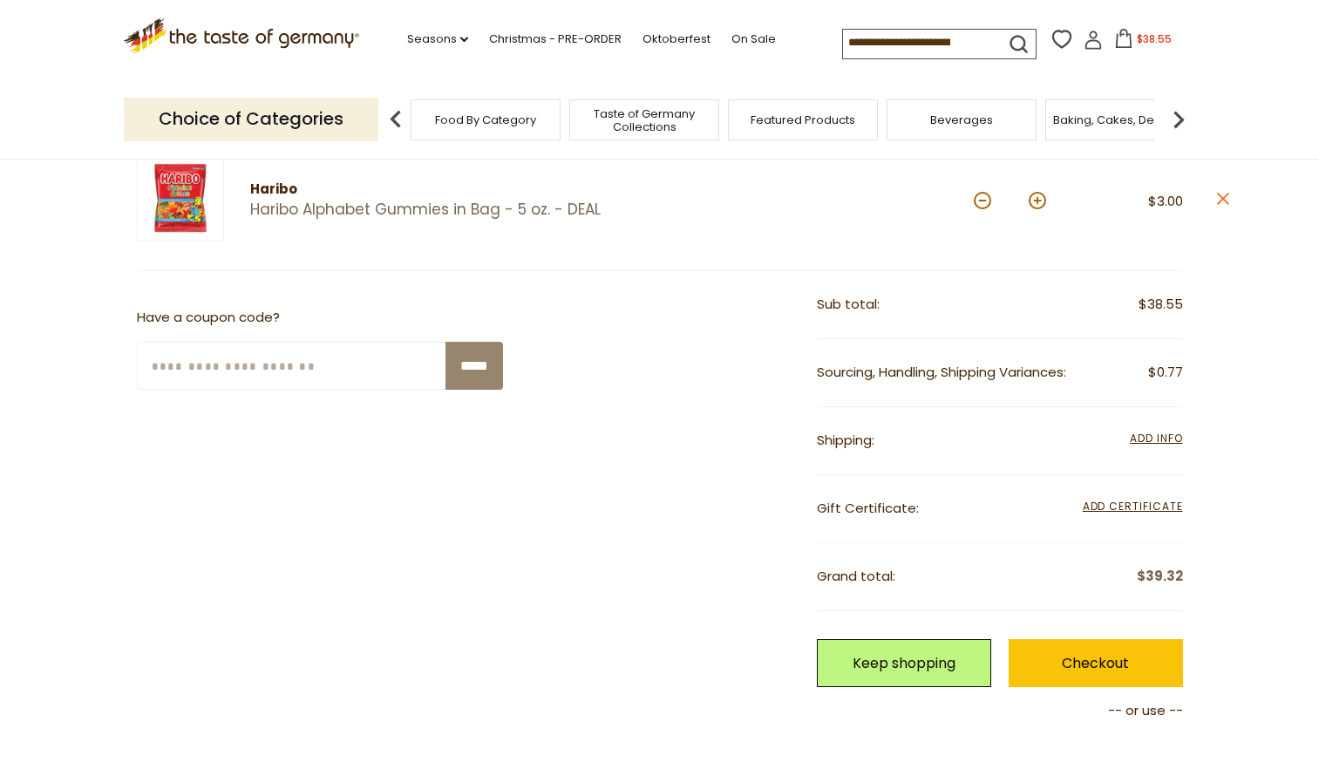
scroll to position [541, 0]
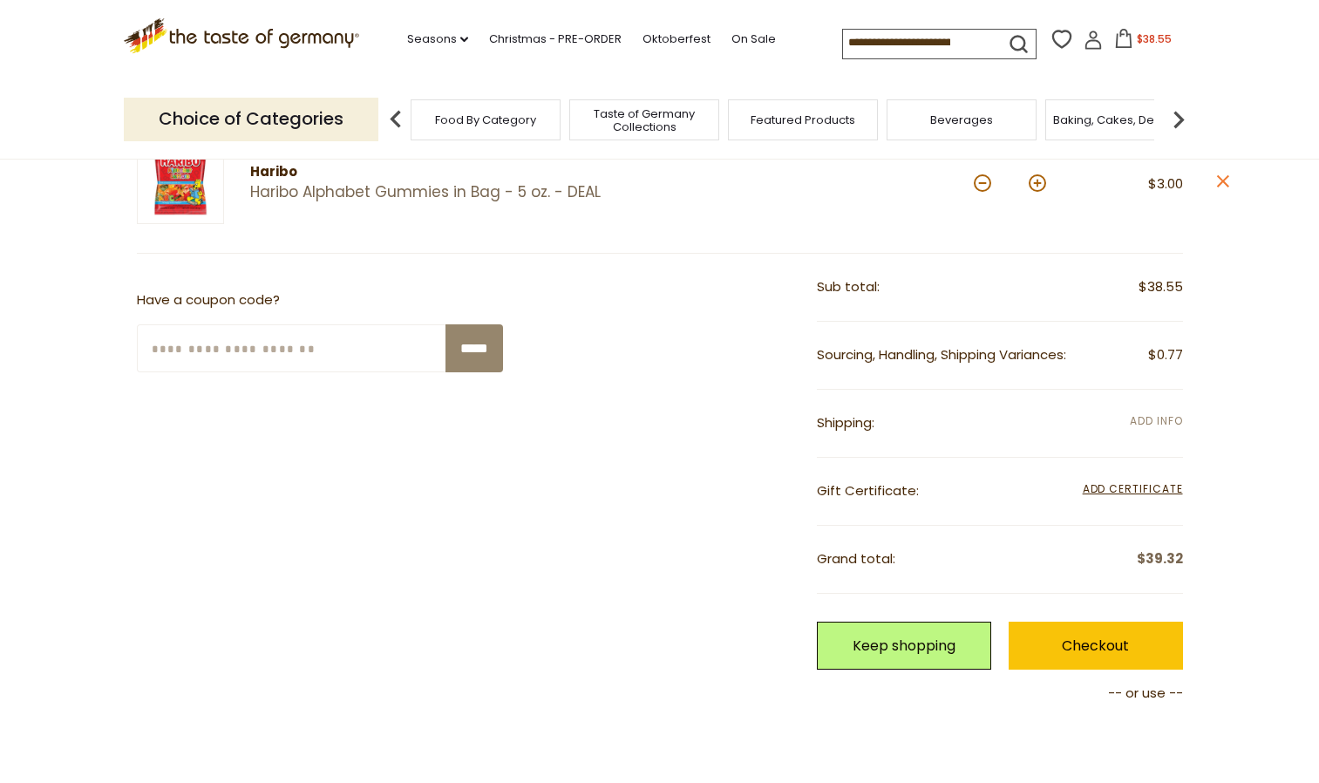
click at [1161, 413] on span "Add Info" at bounding box center [1156, 422] width 52 height 19
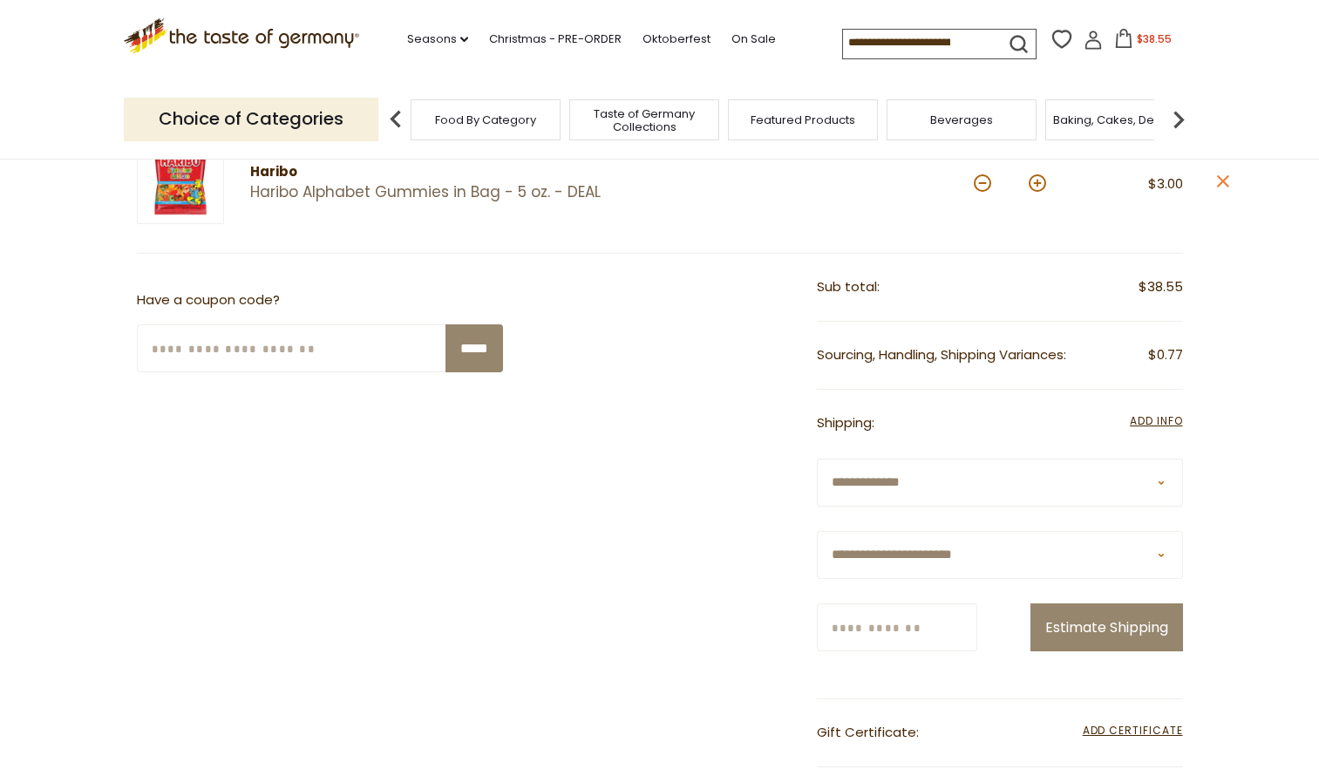
click at [1163, 556] on select "**********" at bounding box center [1000, 555] width 366 height 48
select select "**"
click at [817, 531] on select "**********" at bounding box center [1000, 555] width 366 height 48
click at [895, 627] on input "Zip/Postcode" at bounding box center [897, 627] width 160 height 48
type input "*****"
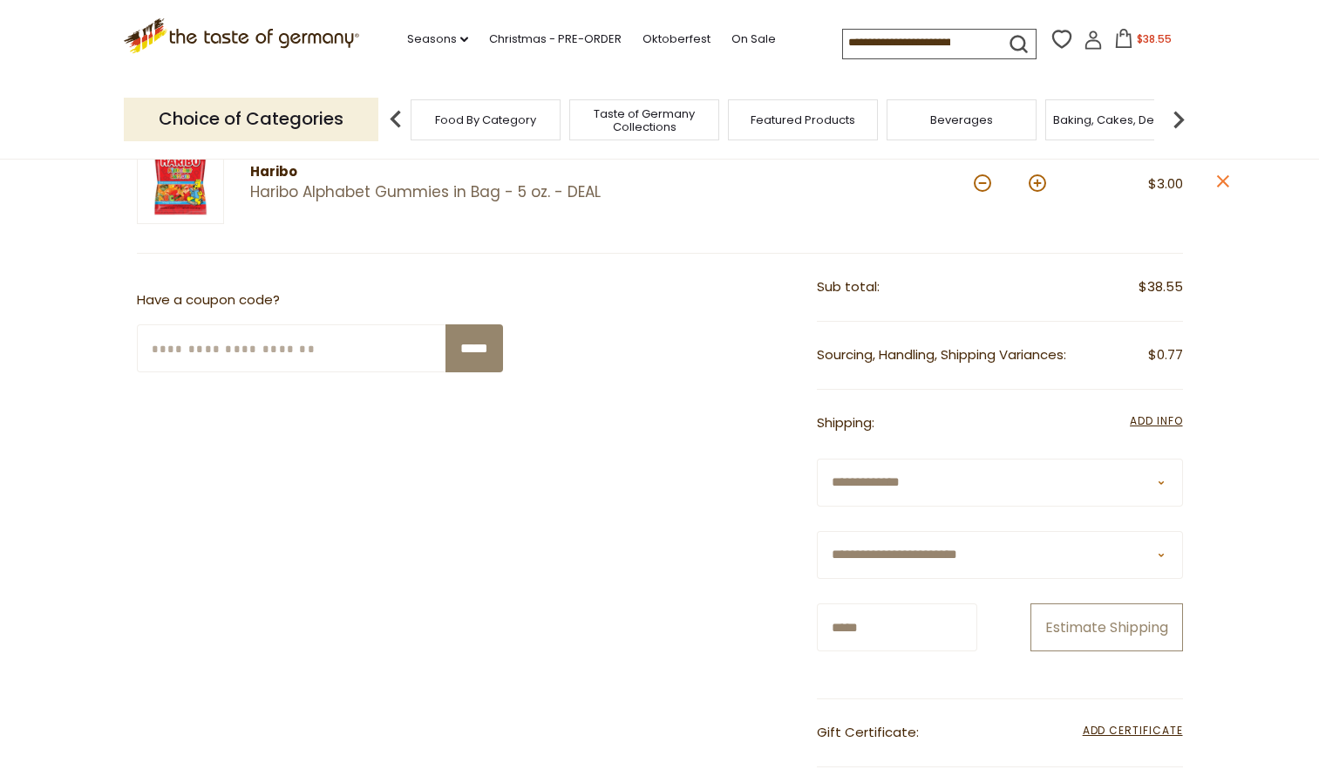
click at [1103, 625] on button "Estimate Shipping" at bounding box center [1107, 627] width 153 height 48
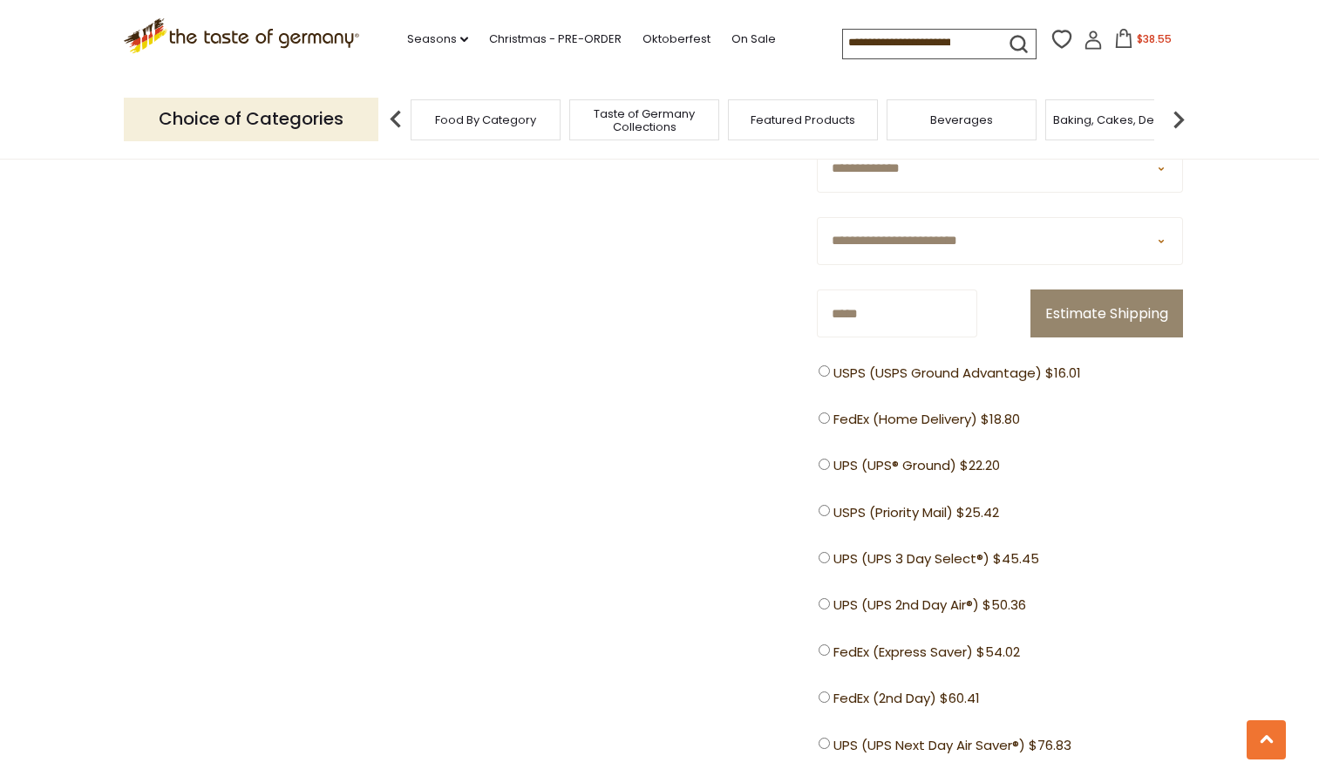
scroll to position [863, 0]
